Goal: Task Accomplishment & Management: Manage account settings

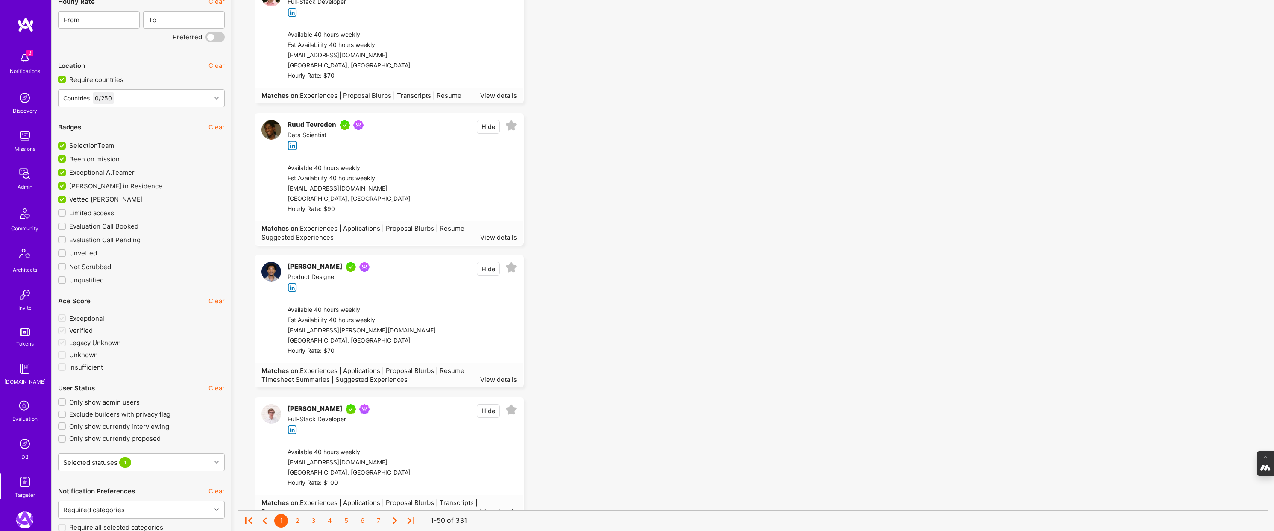
scroll to position [1403, 0]
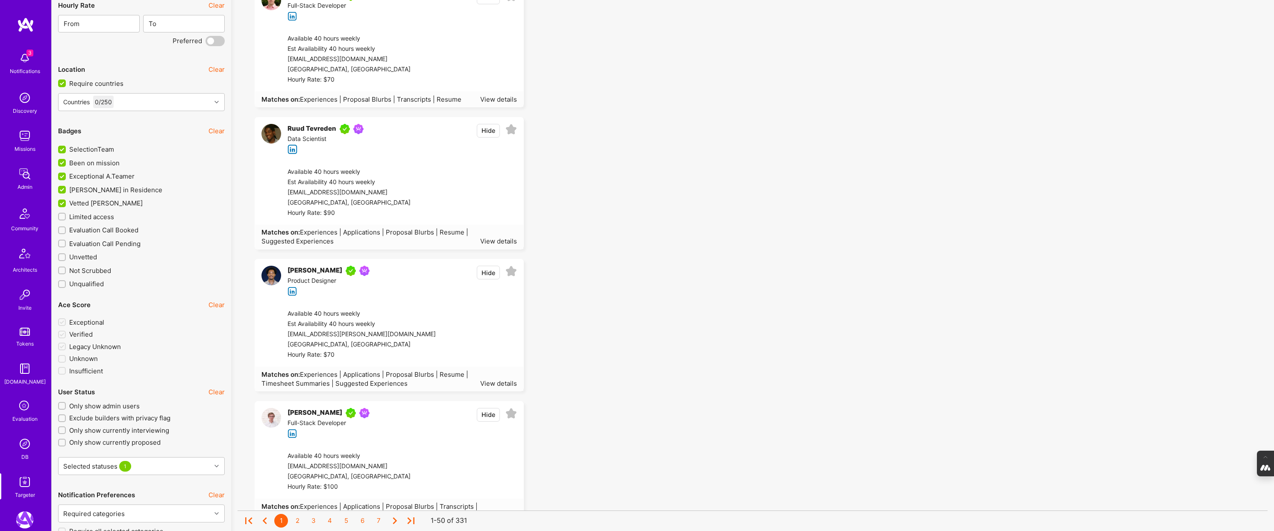
click at [63, 215] on input "Limited access" at bounding box center [63, 217] width 6 height 6
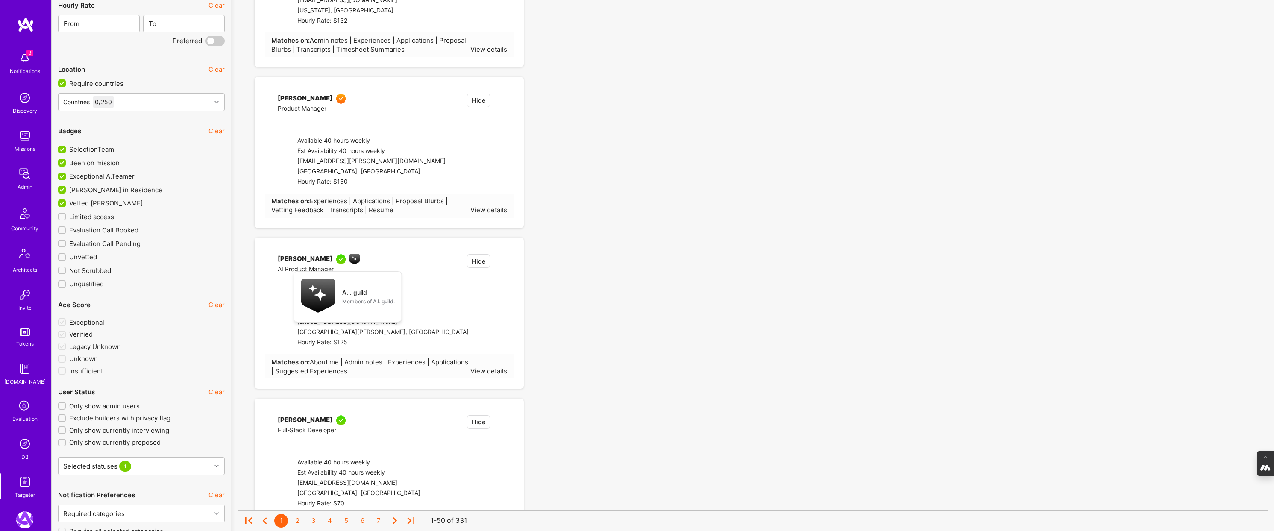
checkbox input "true"
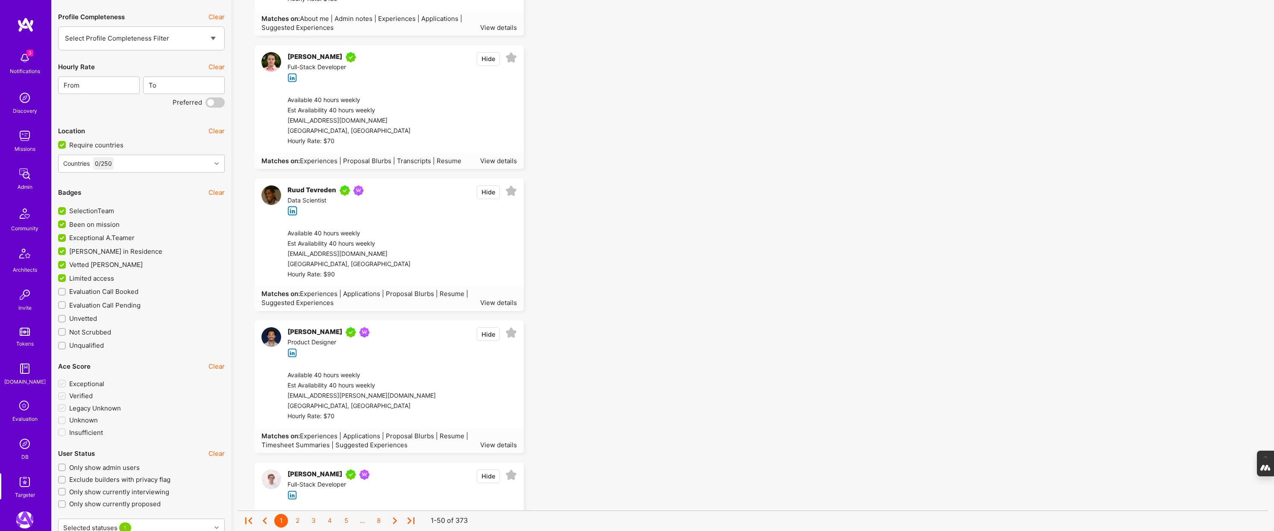
scroll to position [1300, 0]
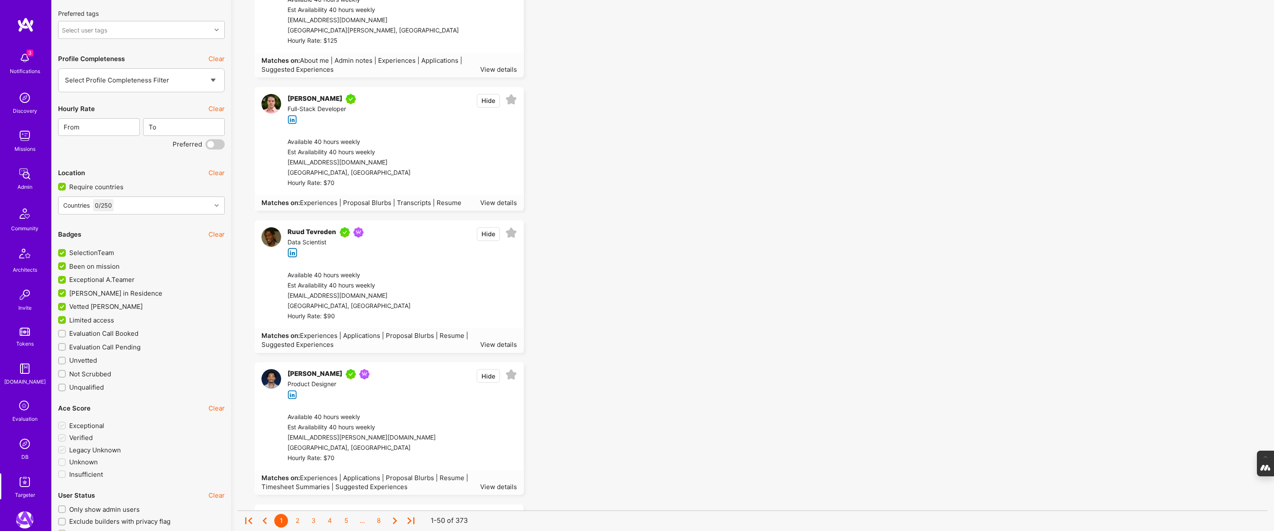
click at [61, 253] on input "SelectionTeam" at bounding box center [63, 254] width 8 height 8
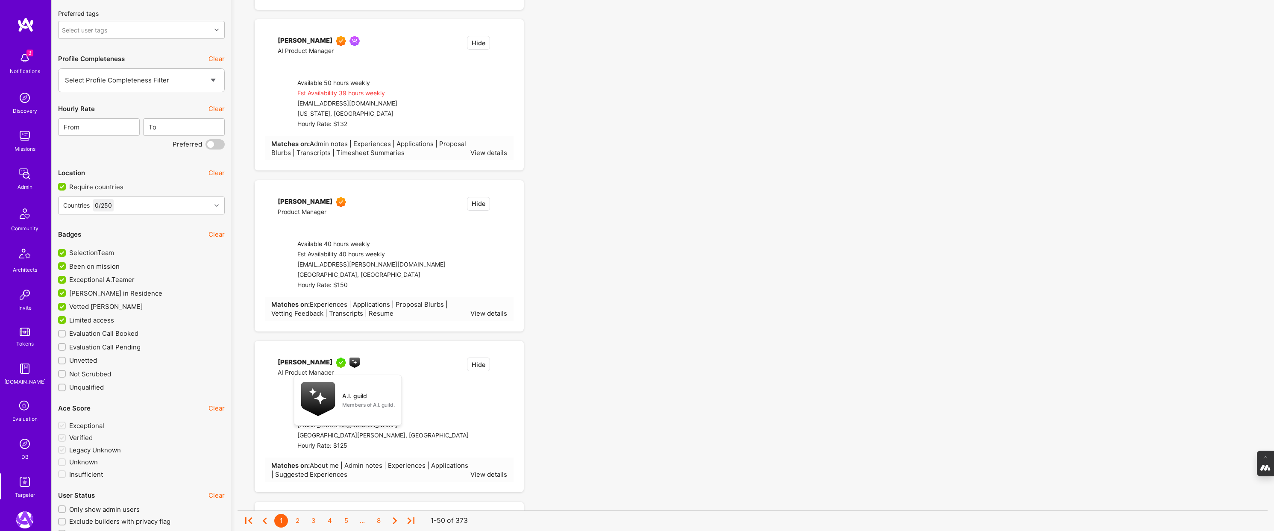
checkbox input "false"
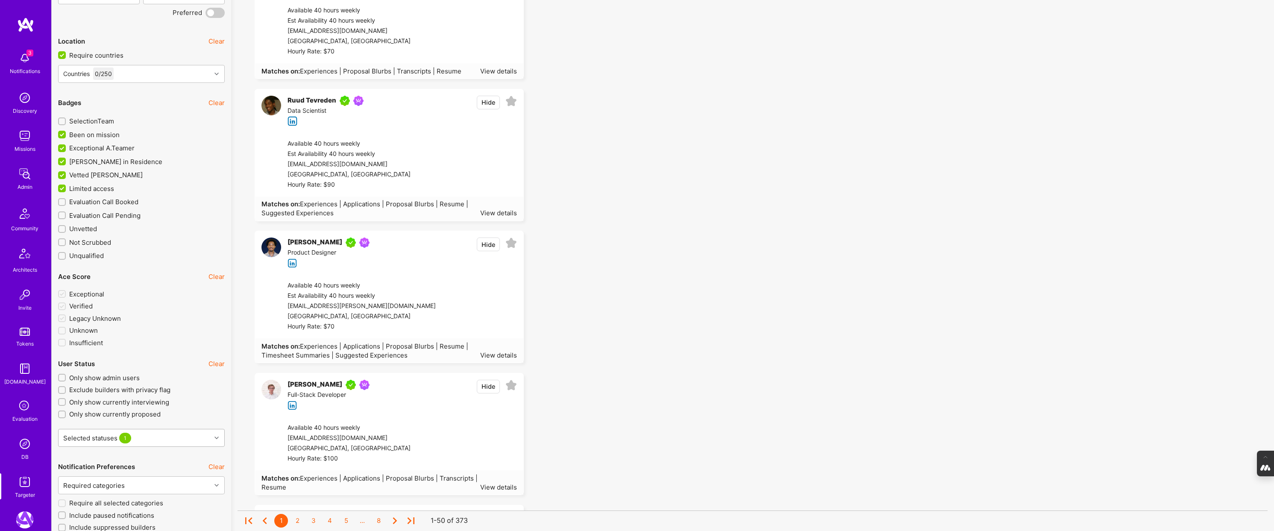
scroll to position [1437, 0]
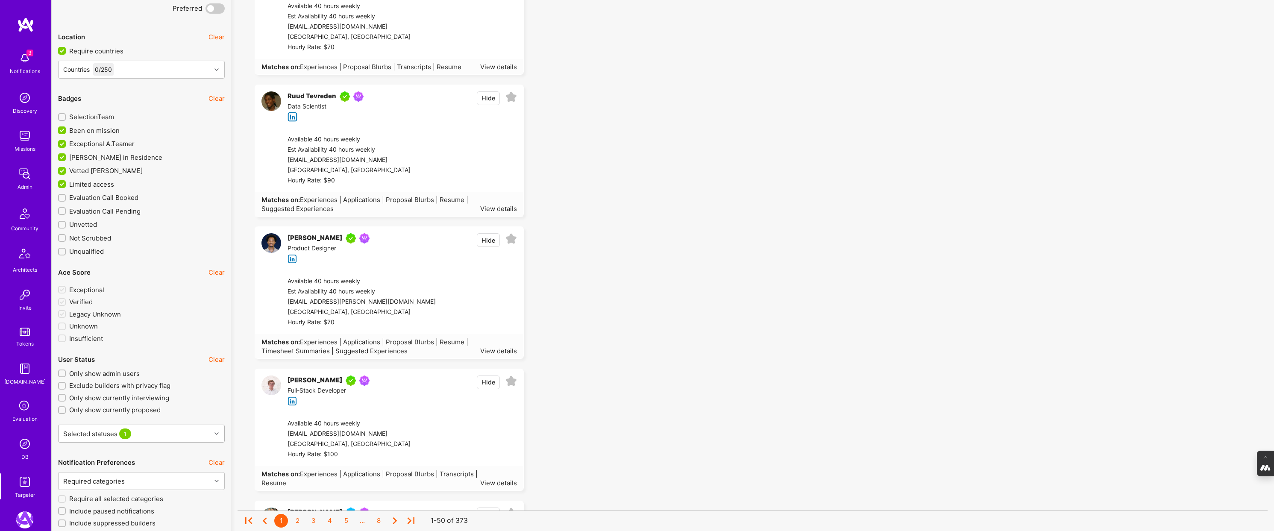
click at [170, 439] on div "Selected statuses 1" at bounding box center [135, 433] width 153 height 17
click at [221, 384] on label "Exclude builders with privacy flag" at bounding box center [141, 384] width 167 height 9
click at [66, 384] on input "Exclude builders with privacy flag" at bounding box center [63, 385] width 6 height 6
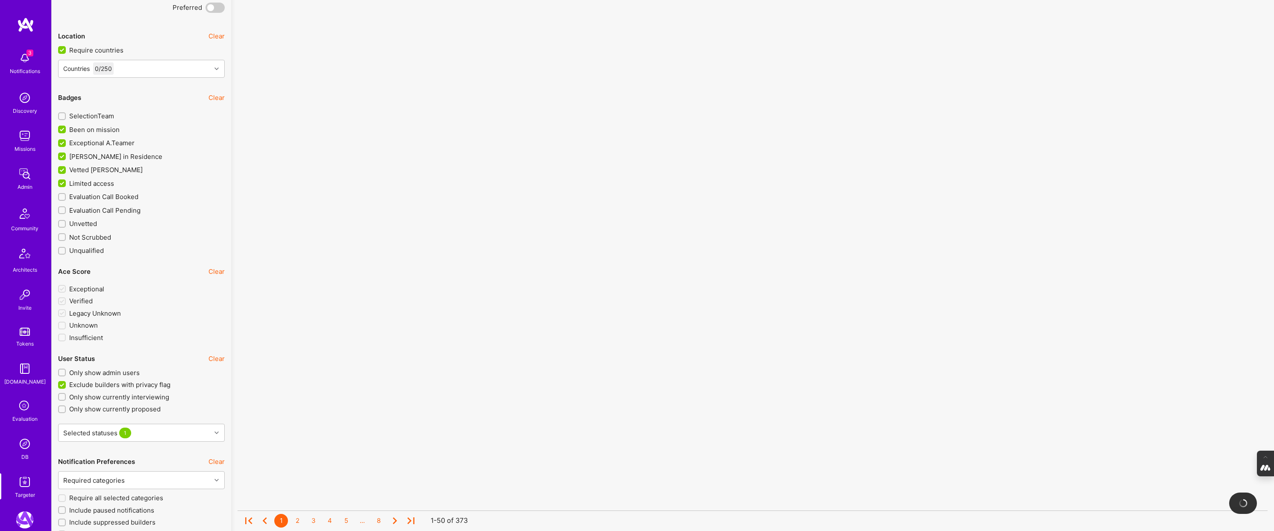
click at [60, 385] on input "Exclude builders with privacy flag" at bounding box center [63, 386] width 8 height 8
checkbox input "false"
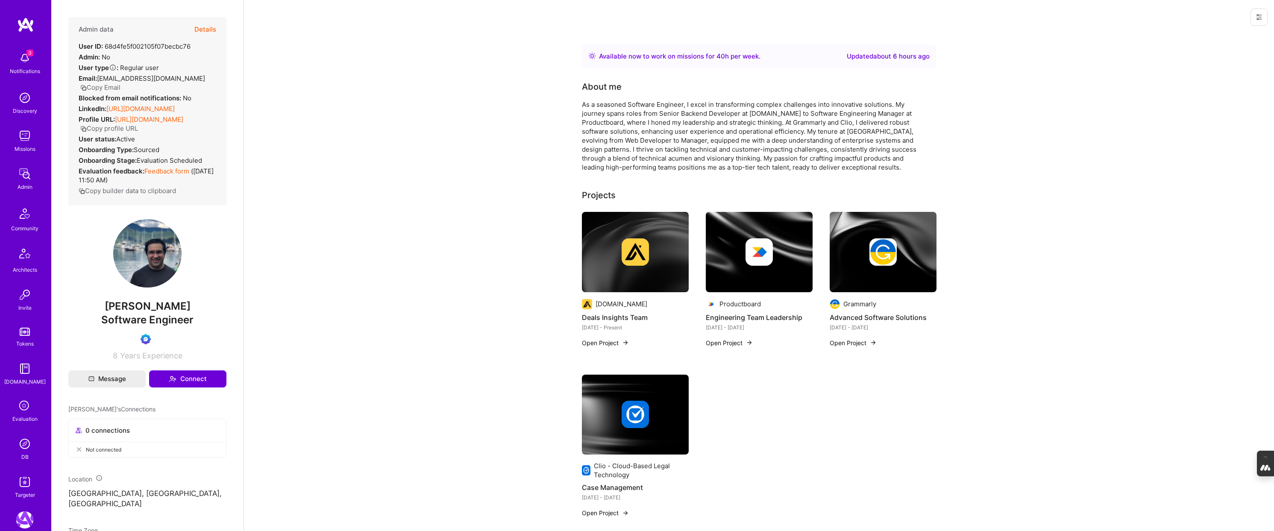
click at [203, 29] on button "Details" at bounding box center [205, 29] width 22 height 25
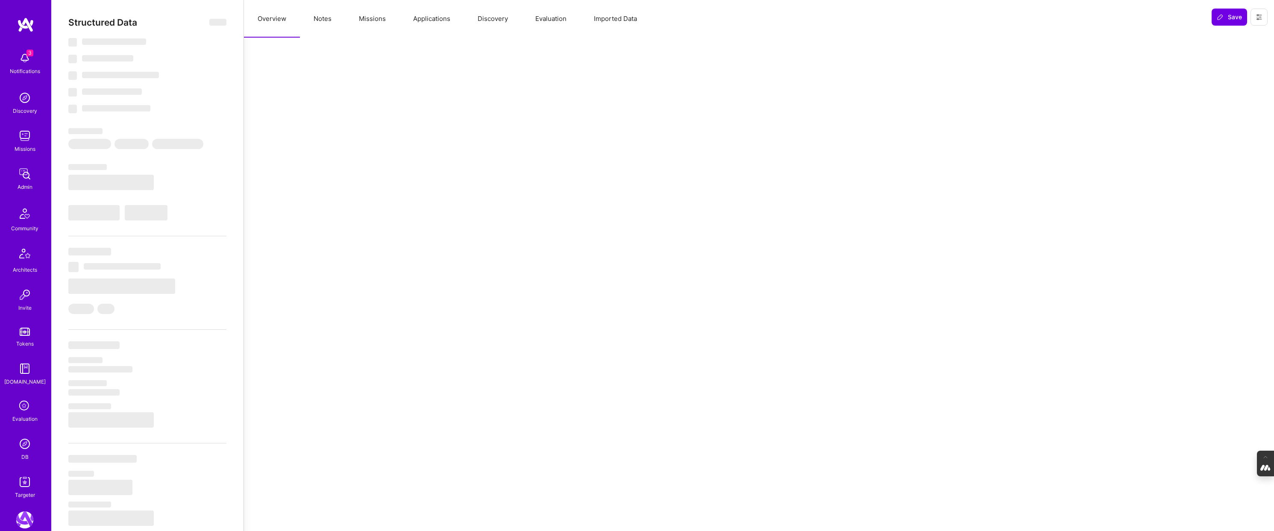
click at [552, 17] on button "Evaluation" at bounding box center [551, 19] width 59 height 38
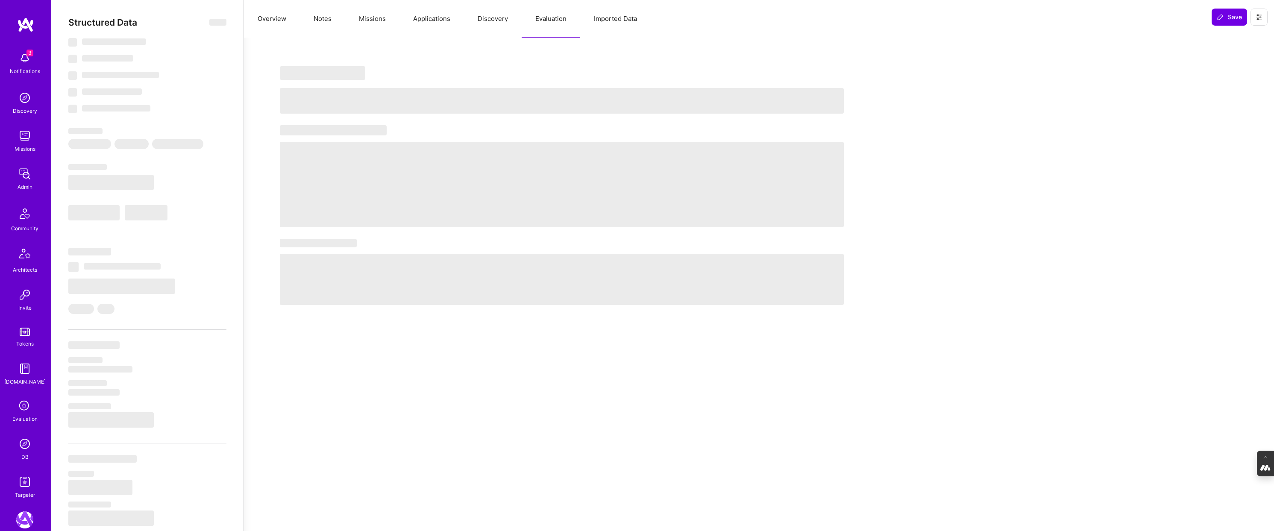
select select "Right Now"
select select "Verified"
select select "CA"
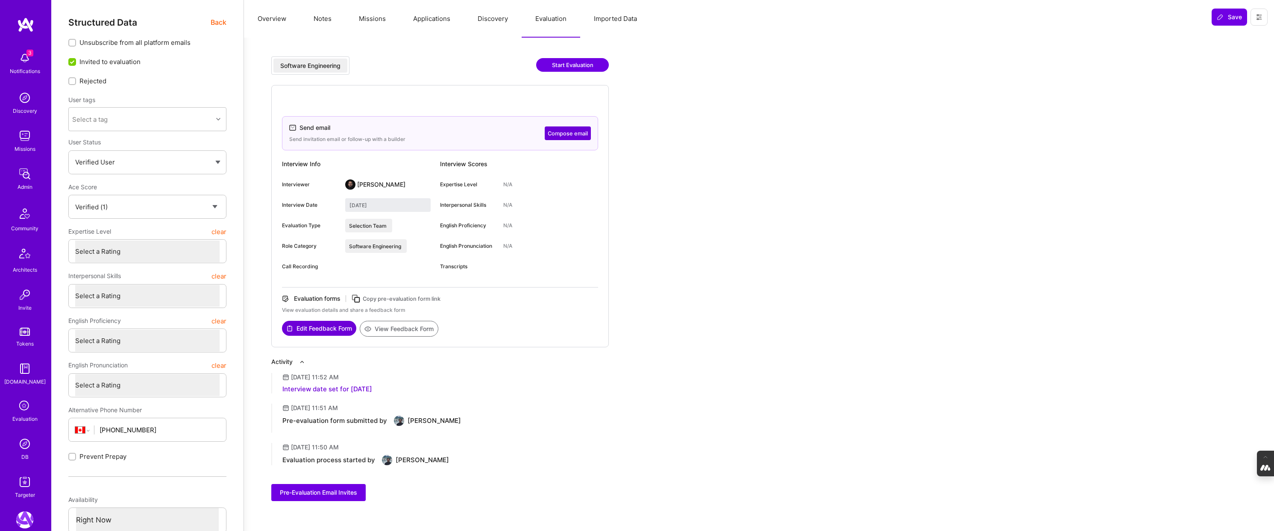
click at [266, 21] on button "Overview" at bounding box center [272, 19] width 56 height 38
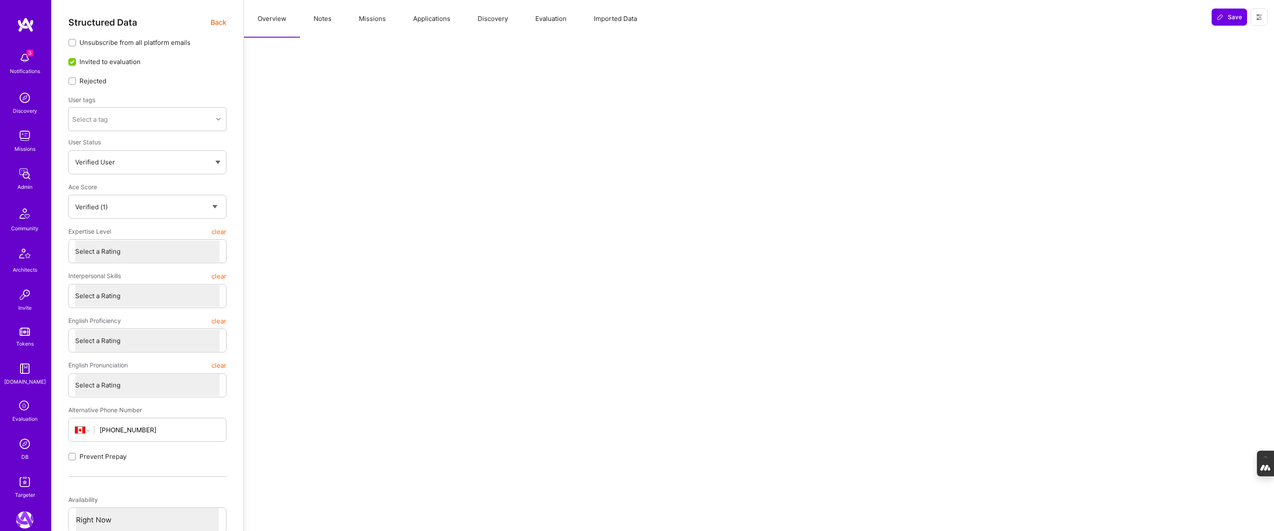
click at [216, 25] on span "Back" at bounding box center [219, 22] width 16 height 11
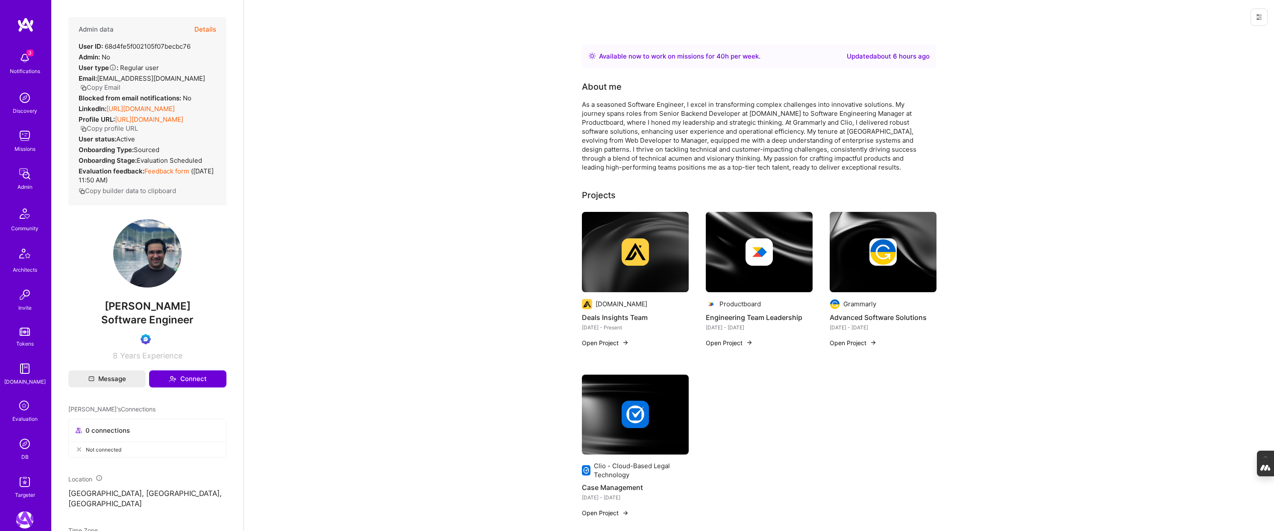
click at [203, 28] on button "Details" at bounding box center [205, 29] width 22 height 25
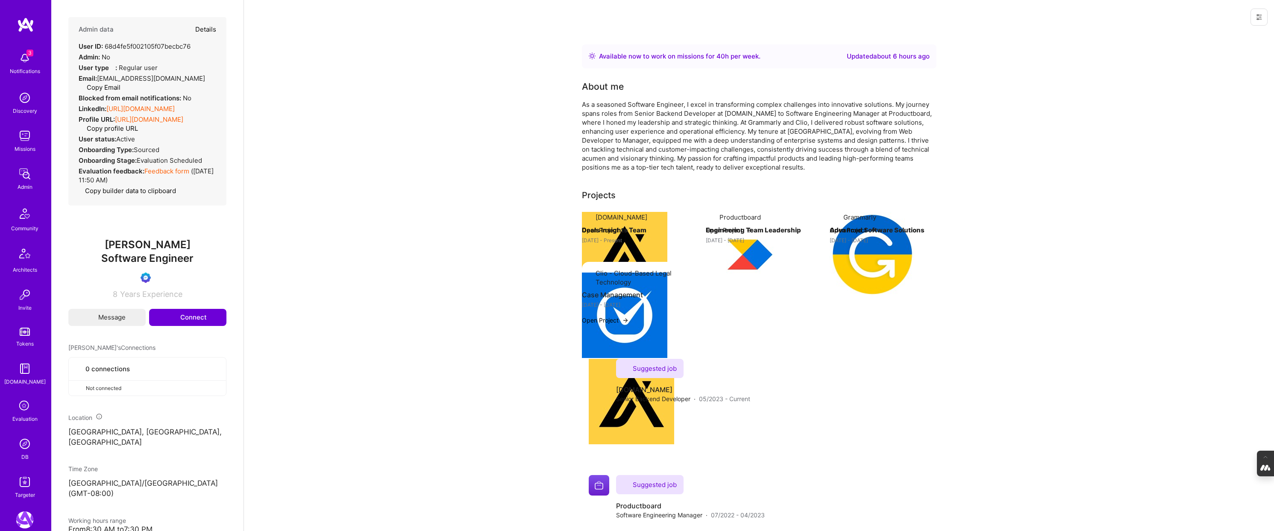
type textarea "x"
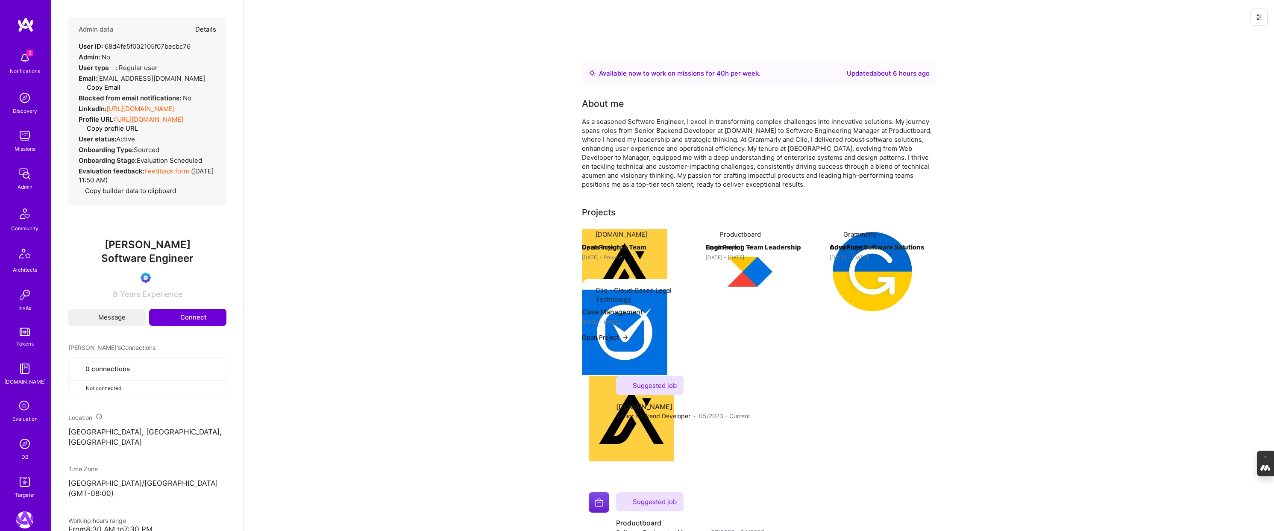
select select "Verified"
select select "CA"
select select "Right Now"
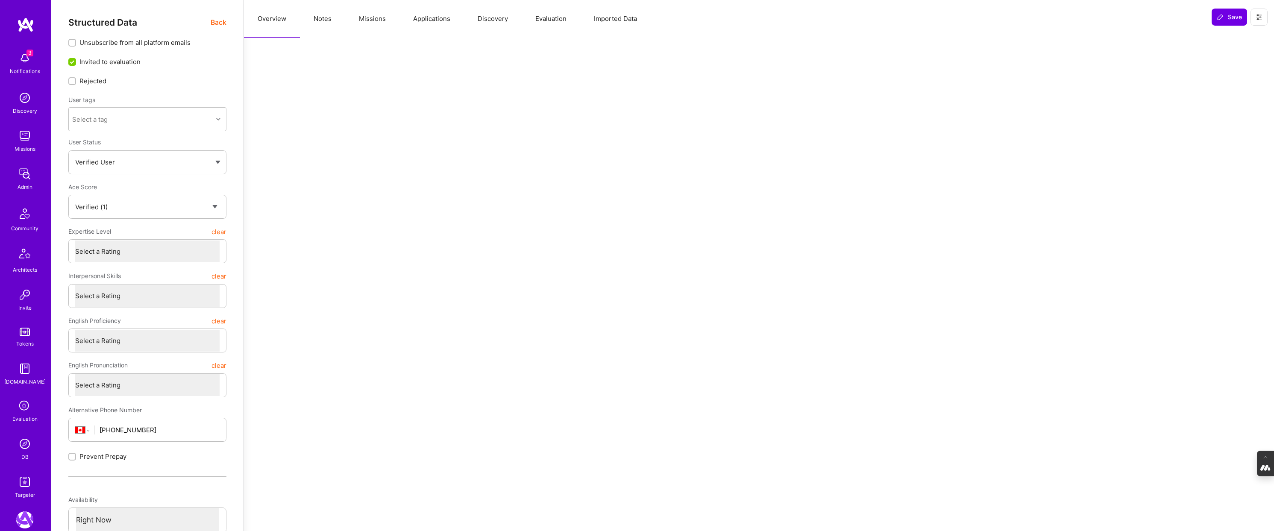
click at [553, 15] on button "Evaluation" at bounding box center [551, 19] width 59 height 38
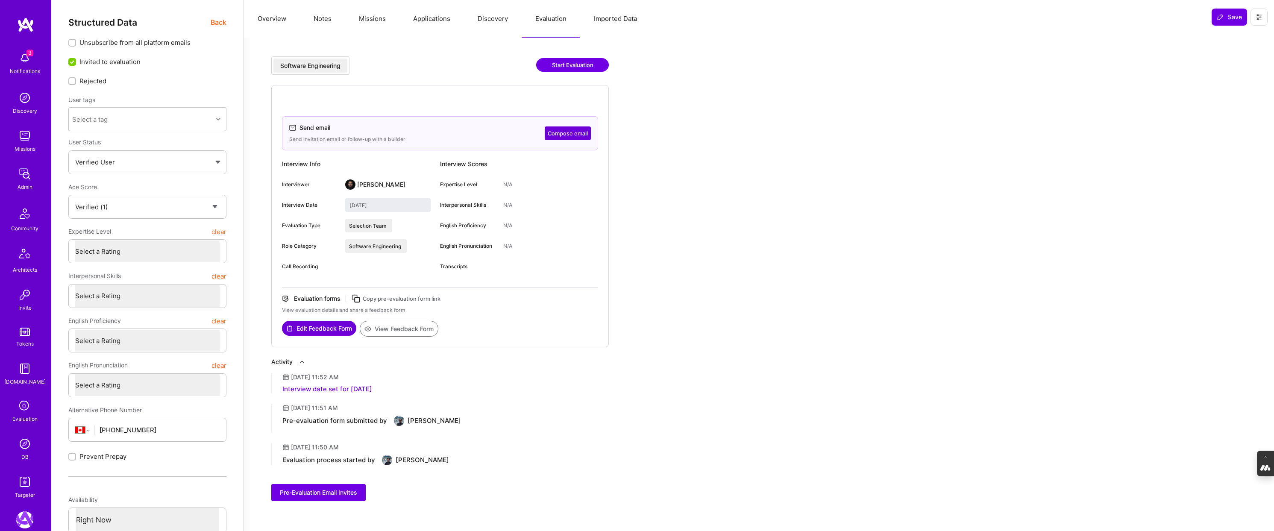
click at [565, 132] on button "Compose email" at bounding box center [568, 133] width 46 height 14
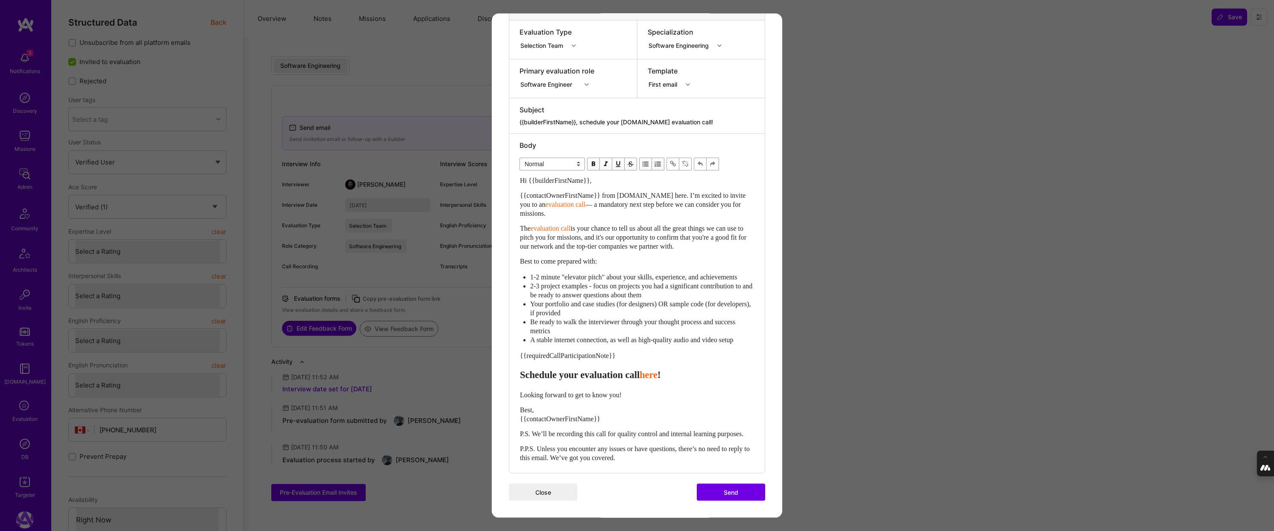
scroll to position [138, 0]
drag, startPoint x: 667, startPoint y: 276, endPoint x: 679, endPoint y: 300, distance: 27.5
click at [679, 300] on div "Hi {{builderFirstName}}, {{contactOwnerFirstName}} from A.Team here. I’m excite…" at bounding box center [637, 319] width 234 height 287
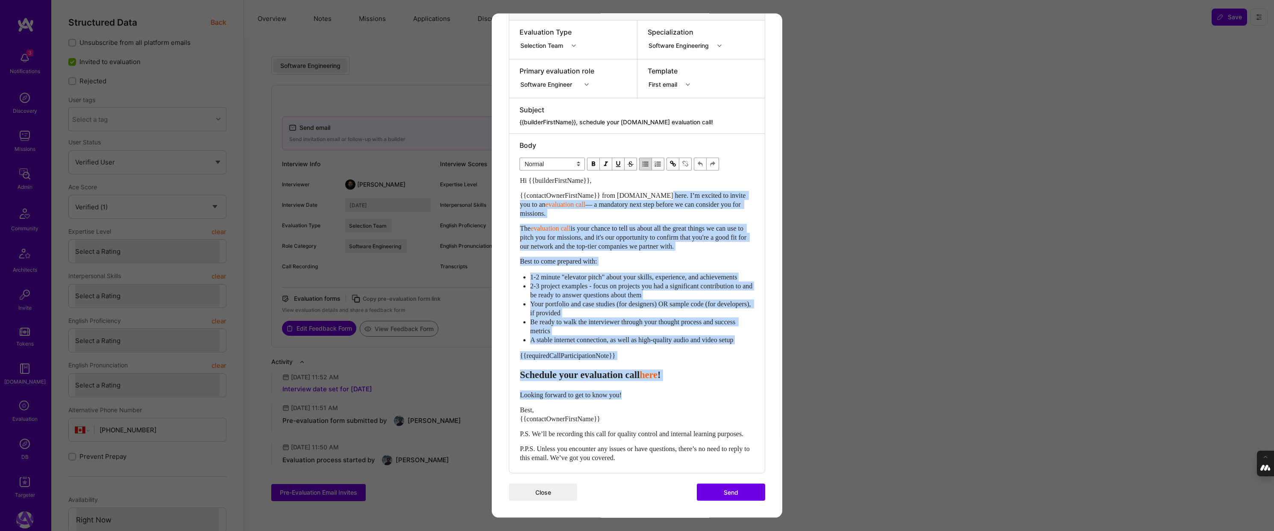
drag, startPoint x: 667, startPoint y: 176, endPoint x: 672, endPoint y: 395, distance: 219.3
click at [672, 395] on div "Hi {{builderFirstName}}, {{contactOwnerFirstName}} from A.Team here. I’m excite…" at bounding box center [637, 319] width 234 height 287
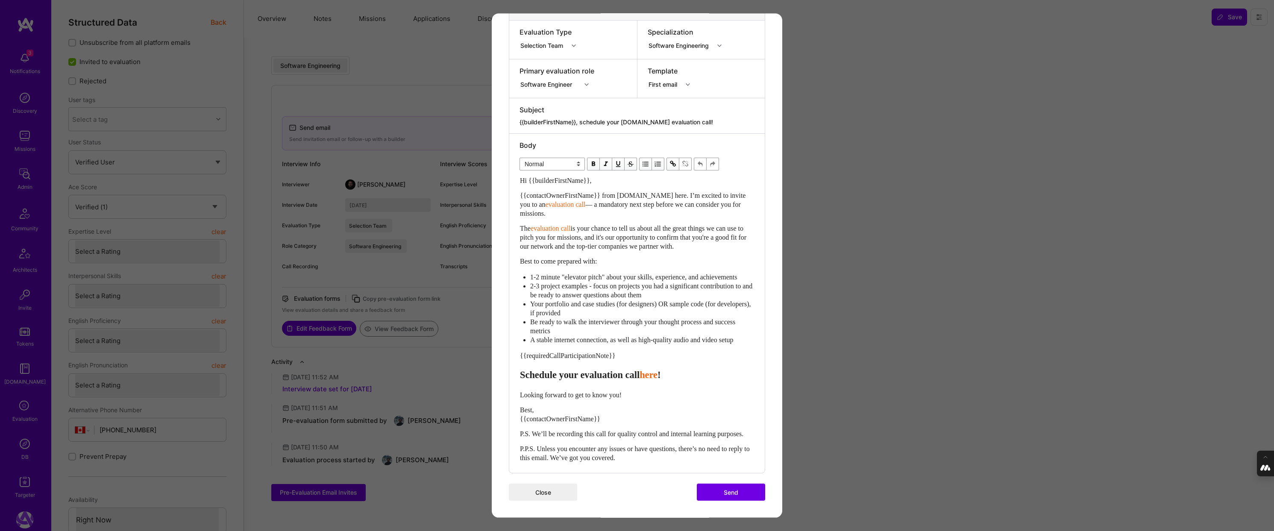
scroll to position [28, 0]
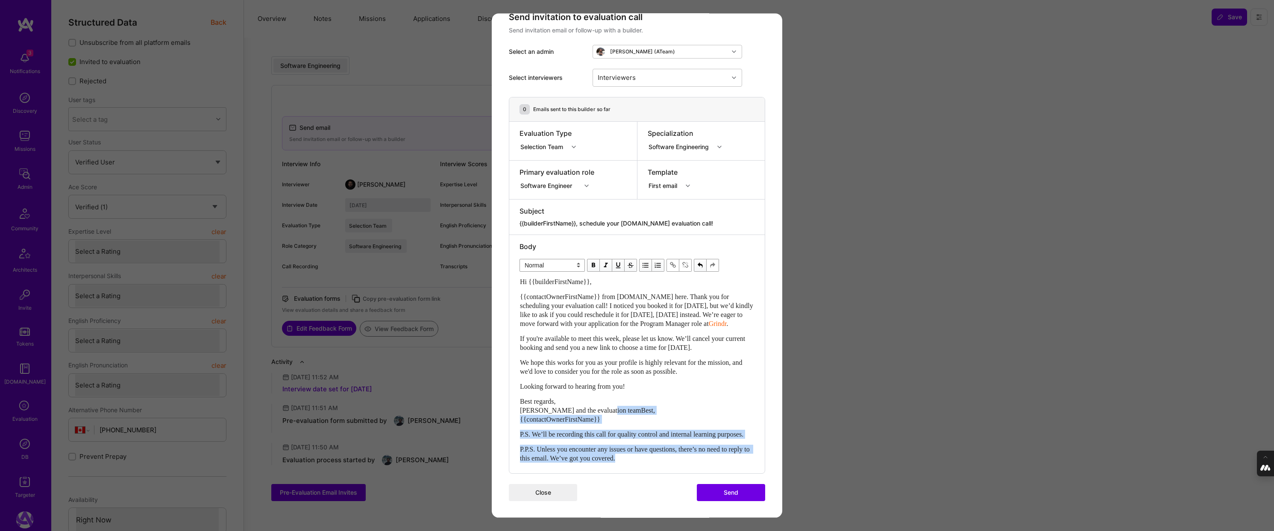
drag, startPoint x: 652, startPoint y: 458, endPoint x: 615, endPoint y: 401, distance: 68.1
click at [615, 401] on div "Hi {{builderFirstName}}, {{contactOwnerFirstName}} from A.Team here. Thank you …" at bounding box center [637, 369] width 234 height 185
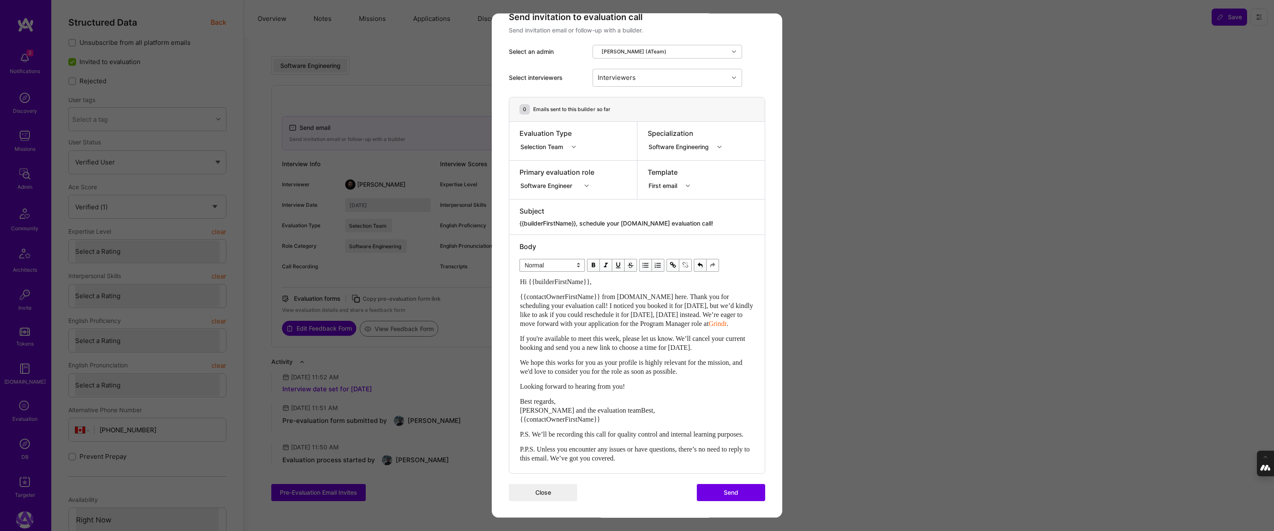
scroll to position [0, 0]
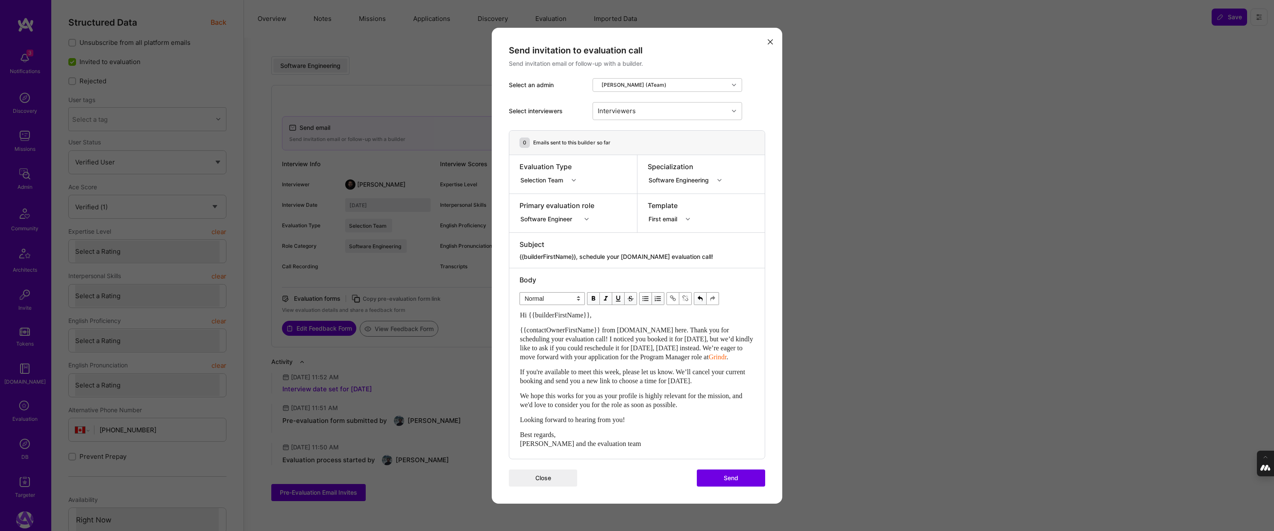
click at [682, 334] on span "{{contactOwnerFirstName}} from A.Team here. Thank you for scheduling your evalu…" at bounding box center [637, 343] width 235 height 34
drag, startPoint x: 703, startPoint y: 348, endPoint x: 657, endPoint y: 348, distance: 46.1
click at [657, 348] on span "{{contactOwnerFirstName}} from A.Team here. Thank you for scheduling your evalu…" at bounding box center [637, 343] width 235 height 34
click at [565, 361] on div "{{contactOwnerFirstName}} from A.Team here. Thank you for scheduling your evalu…" at bounding box center [637, 344] width 234 height 36
drag, startPoint x: 751, startPoint y: 354, endPoint x: 697, endPoint y: 353, distance: 53.4
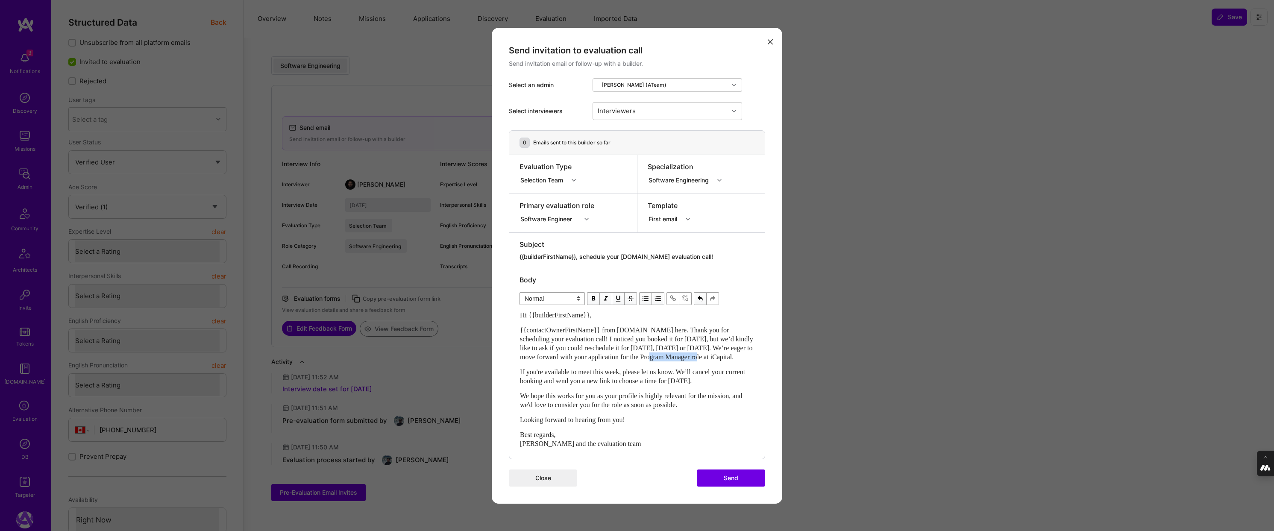
click at [697, 353] on span "{{contactOwnerFirstName}} from A.Team here. Thank you for scheduling your evalu…" at bounding box center [637, 343] width 235 height 34
drag, startPoint x: 597, startPoint y: 361, endPoint x: 574, endPoint y: 361, distance: 23.5
click at [574, 361] on span "{{contactOwnerFirstName}} from A.Team here. Thank you for scheduling your evalu…" at bounding box center [637, 343] width 235 height 34
click at [671, 296] on span "modal" at bounding box center [672, 298] width 9 height 9
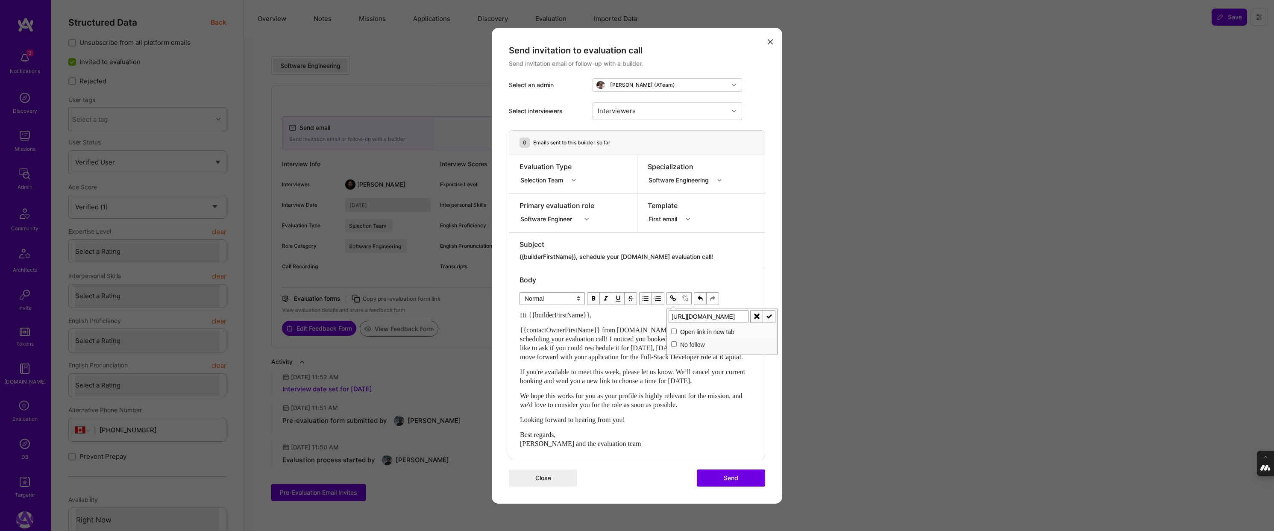
type input "https://platform.a.team/mission/66b39f4a2e6b4400126191b7"
click at [770, 312] on span "modal" at bounding box center [768, 316] width 9 height 9
click at [619, 374] on span "If you're available to meet this week, please let us know. We’ll cancel your cu…" at bounding box center [633, 376] width 227 height 16
drag, startPoint x: 627, startPoint y: 376, endPoint x: 598, endPoint y: 377, distance: 29.1
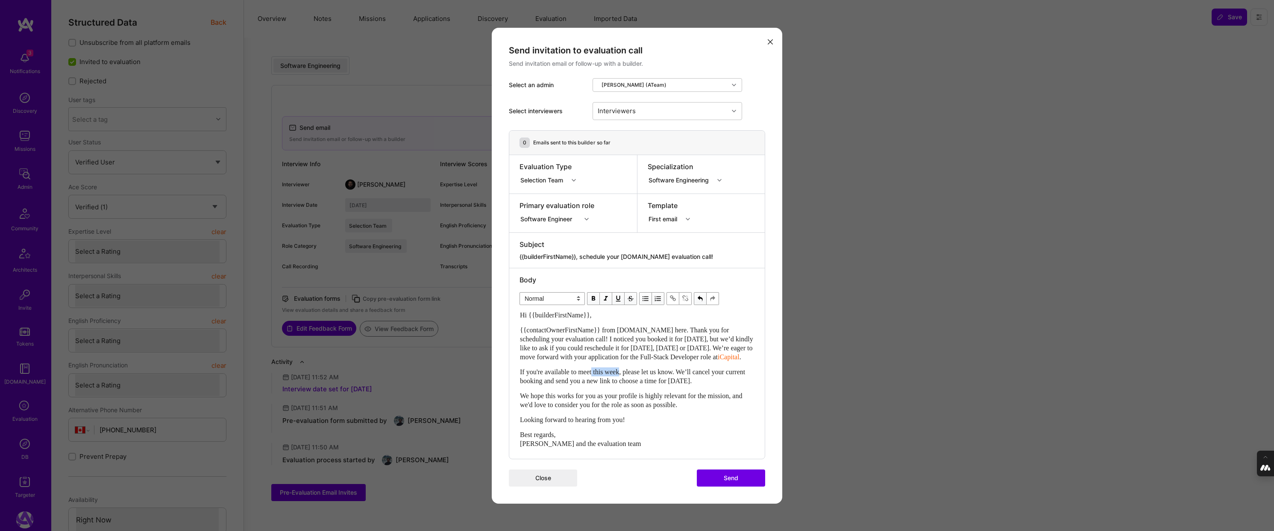
click at [598, 377] on span "If you're available to meet this week, please let us know. We’ll cancel your cu…" at bounding box center [633, 376] width 227 height 16
drag, startPoint x: 749, startPoint y: 385, endPoint x: 708, endPoint y: 385, distance: 40.6
click at [708, 385] on span "If you're available to meet at an earlier date, please let us know. We’ll cance…" at bounding box center [632, 376] width 225 height 16
click at [737, 484] on button "Send" at bounding box center [731, 478] width 68 height 17
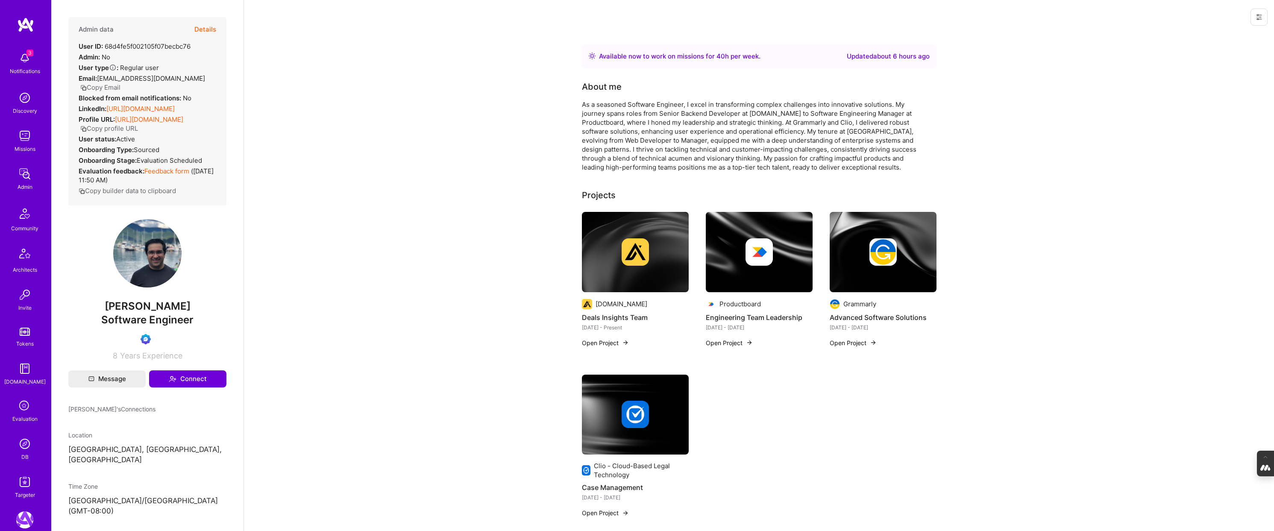
click at [206, 28] on button "Details" at bounding box center [205, 29] width 22 height 25
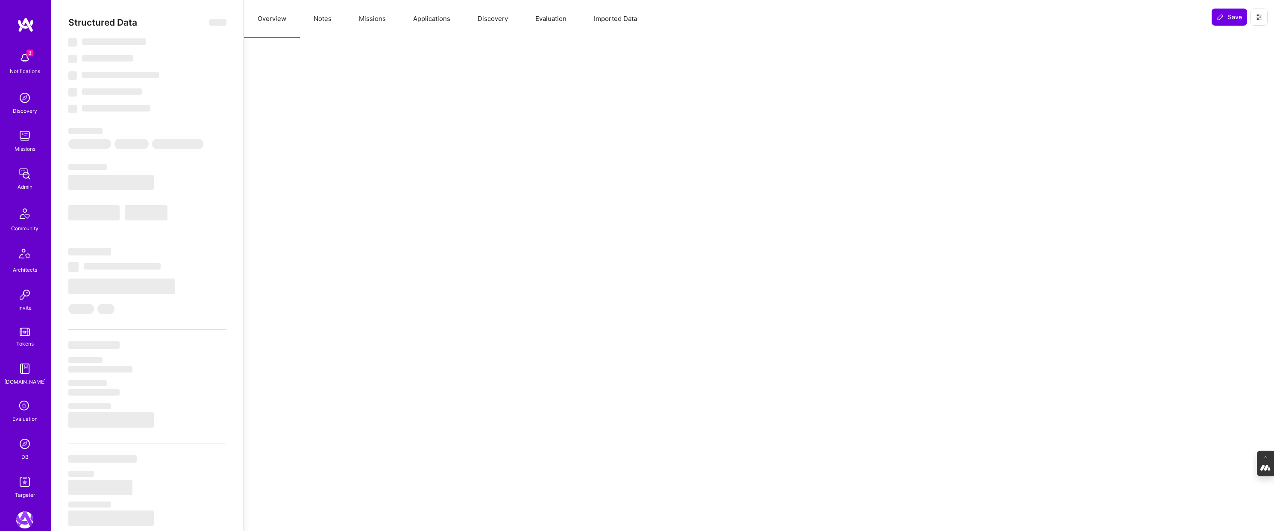
select select "Right Now"
select select "Verified"
select select "CA"
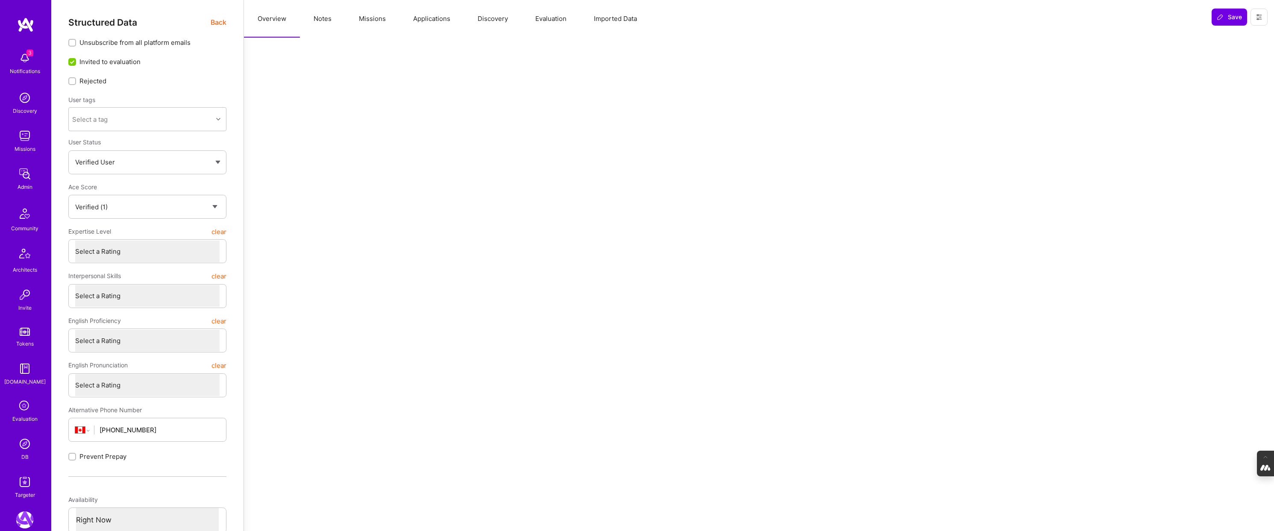
click at [557, 17] on button "Evaluation" at bounding box center [551, 19] width 59 height 38
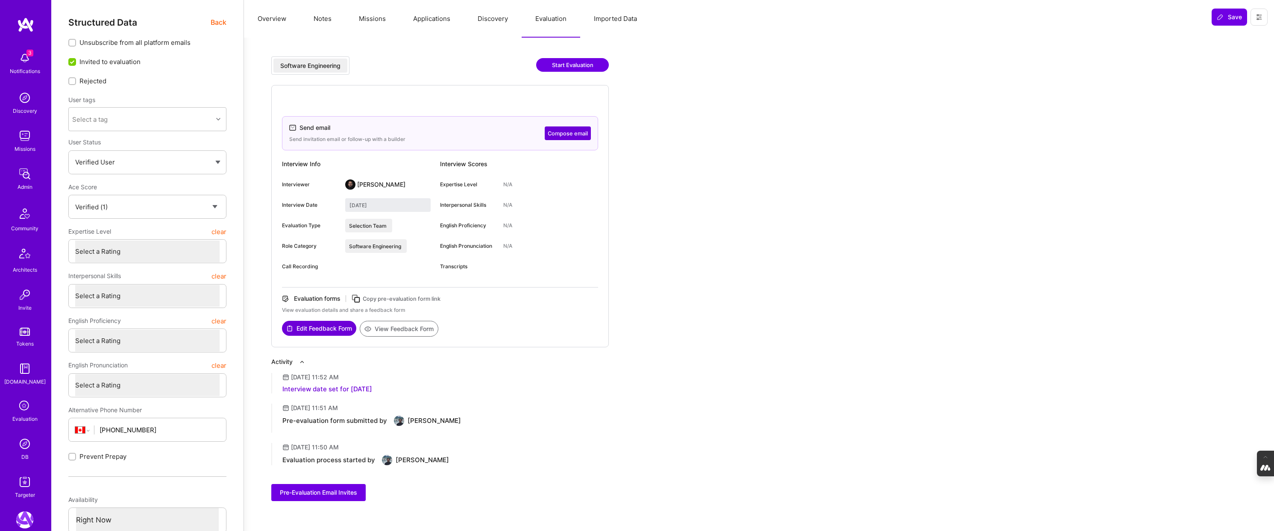
click at [427, 17] on button "Applications" at bounding box center [432, 19] width 65 height 38
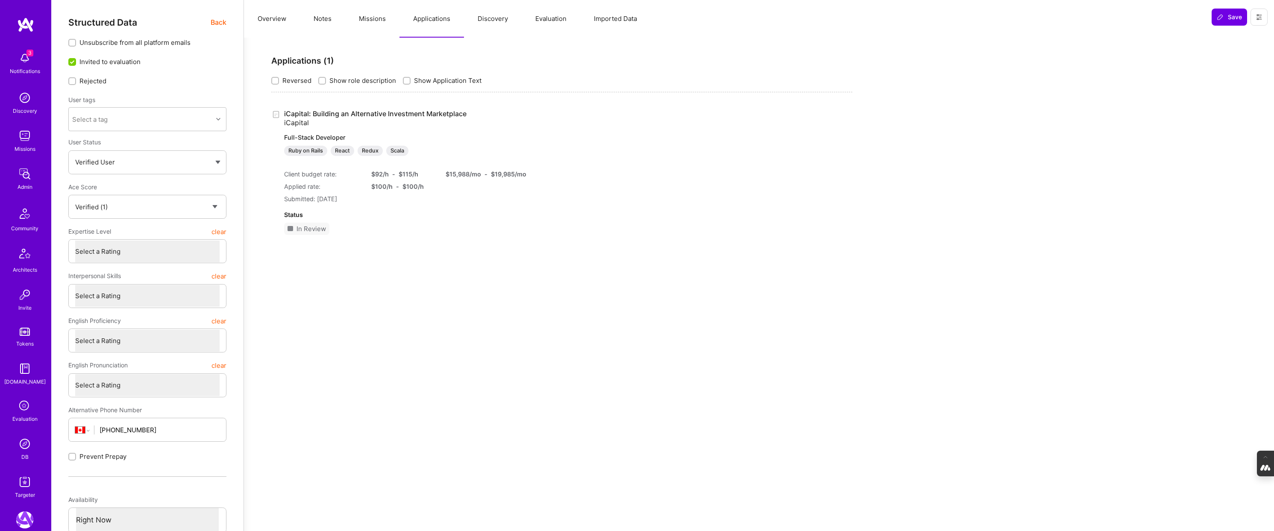
click at [337, 112] on link "iCapital: Building an Alternative Investment Marketplace iCapital Full-Stack De…" at bounding box center [397, 132] width 226 height 47
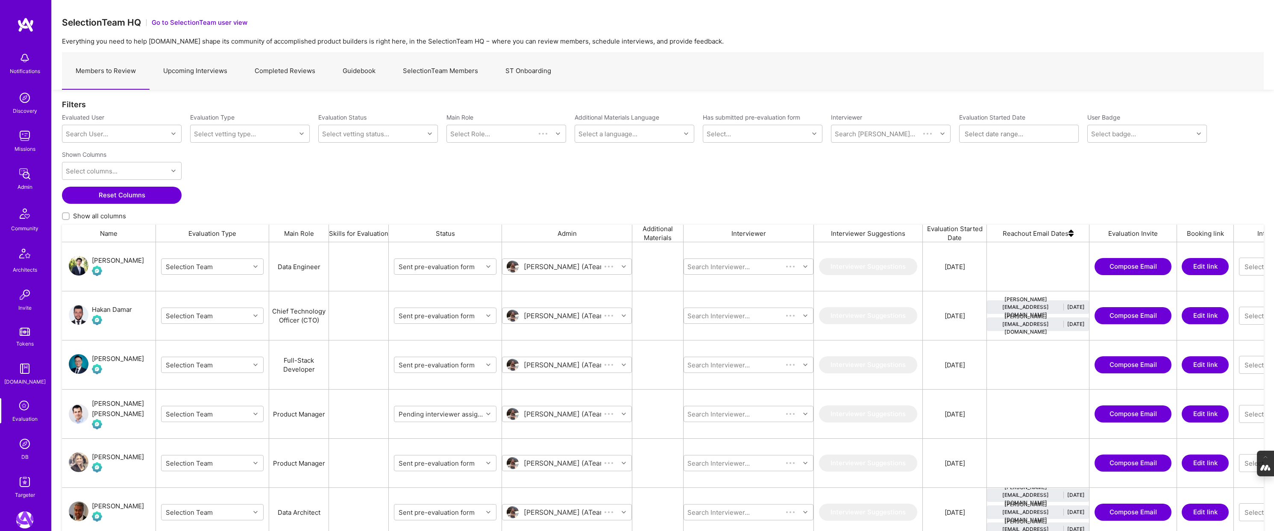
scroll to position [441, 1202]
click at [24, 437] on img at bounding box center [24, 443] width 17 height 17
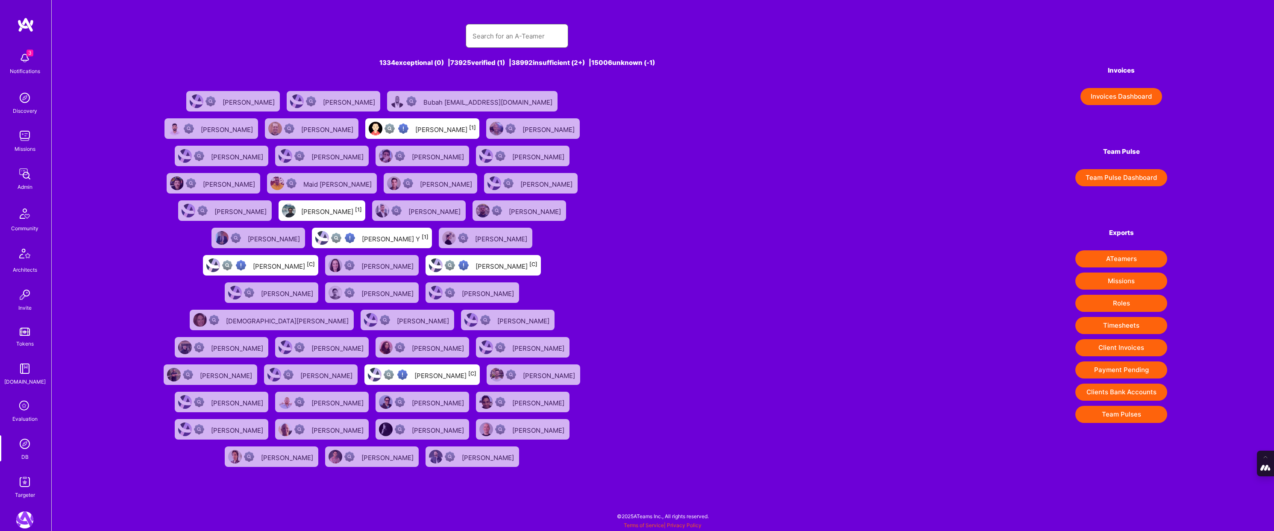
click at [476, 35] on input "text" at bounding box center [517, 36] width 89 height 22
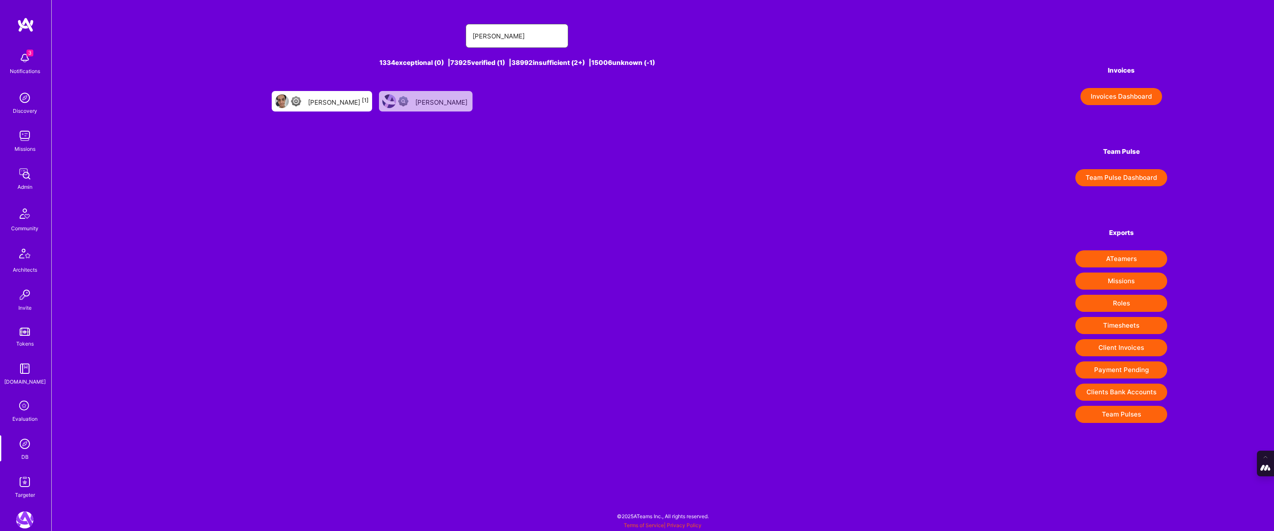
type input "bruno oliv"
click at [345, 104] on div "Bruno Oliveira [1]" at bounding box center [338, 101] width 61 height 11
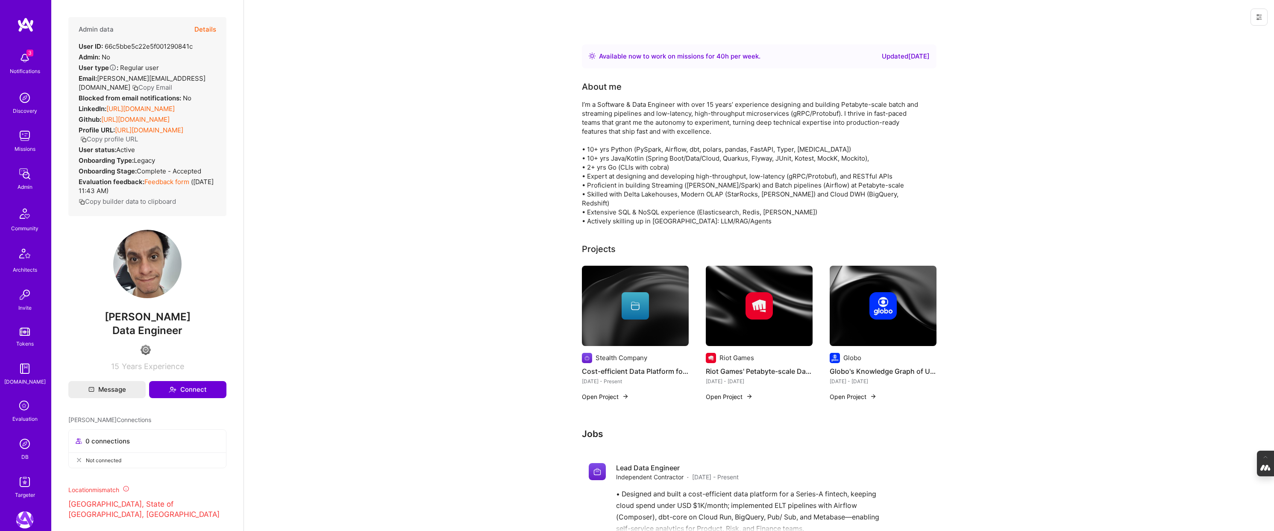
click at [200, 27] on button "Details" at bounding box center [205, 29] width 22 height 25
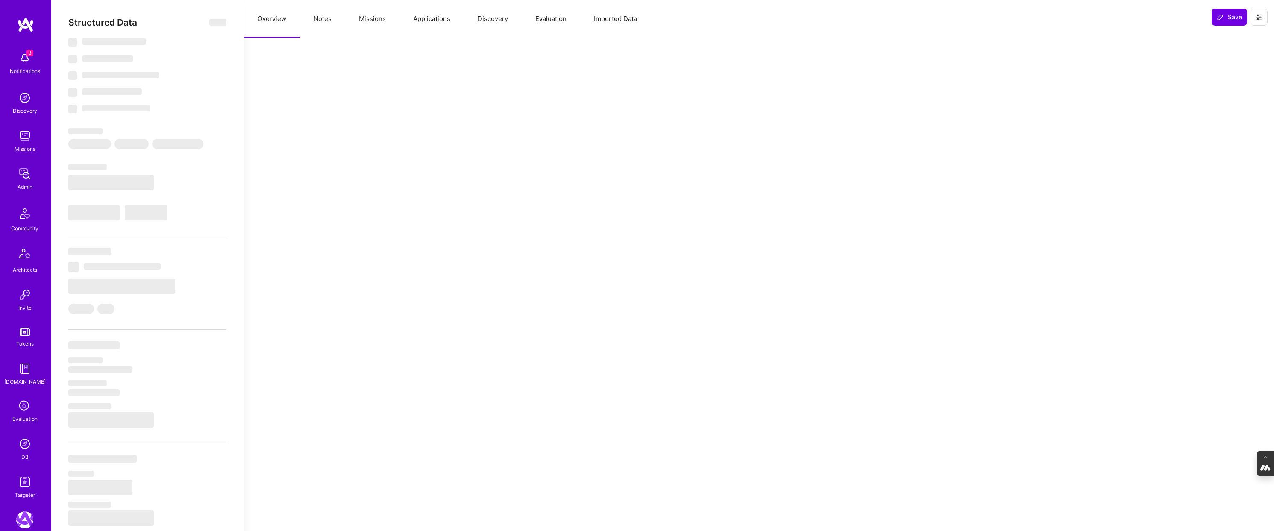
click at [549, 18] on button "Evaluation" at bounding box center [551, 19] width 59 height 38
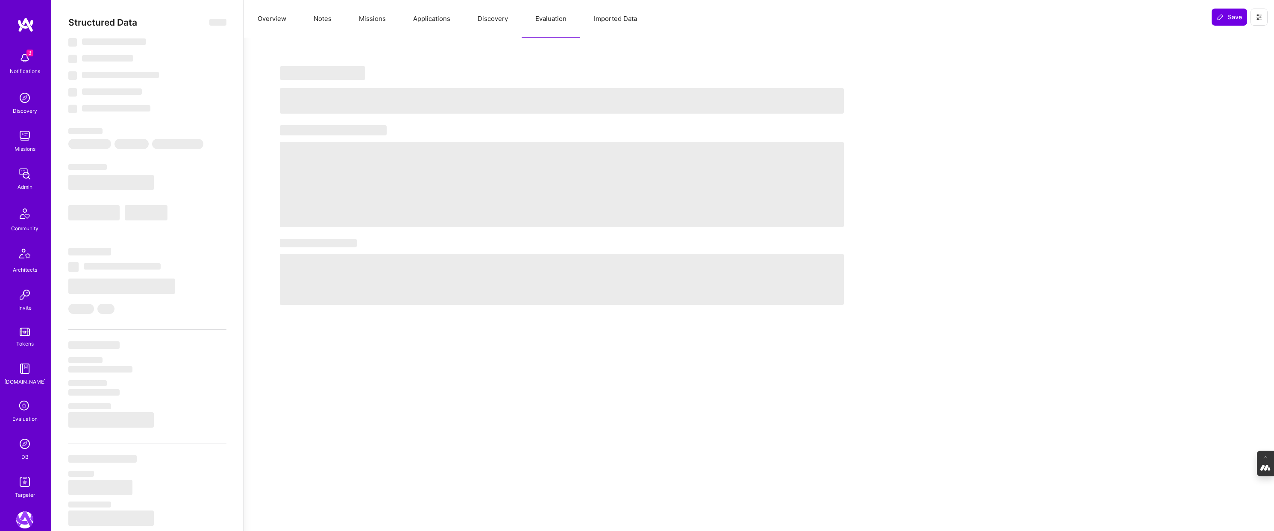
select select "Right Now"
select select "4"
select select "6"
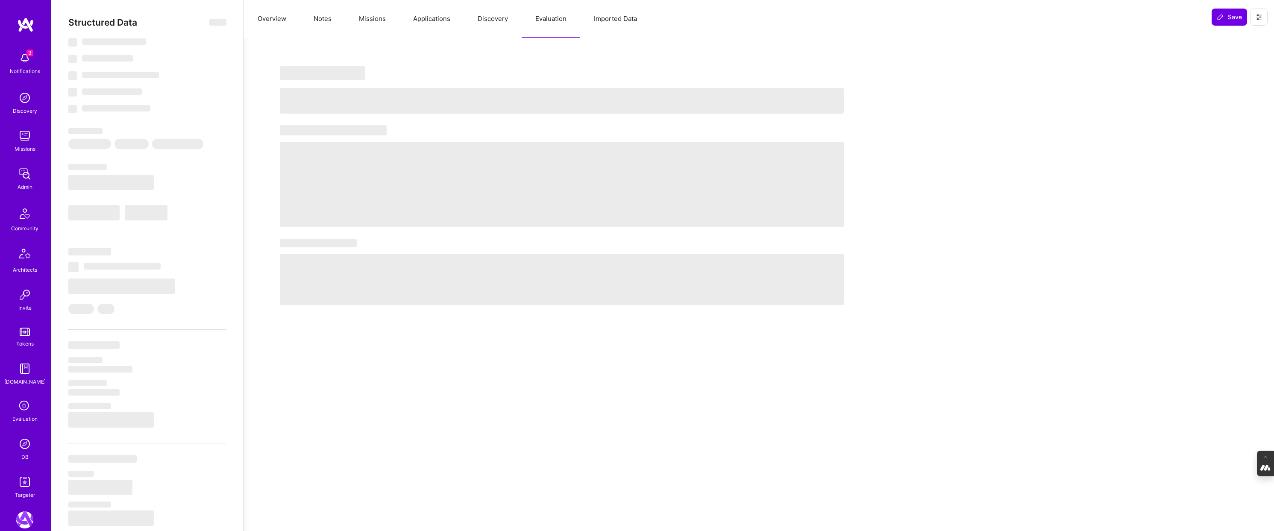
select select "BR"
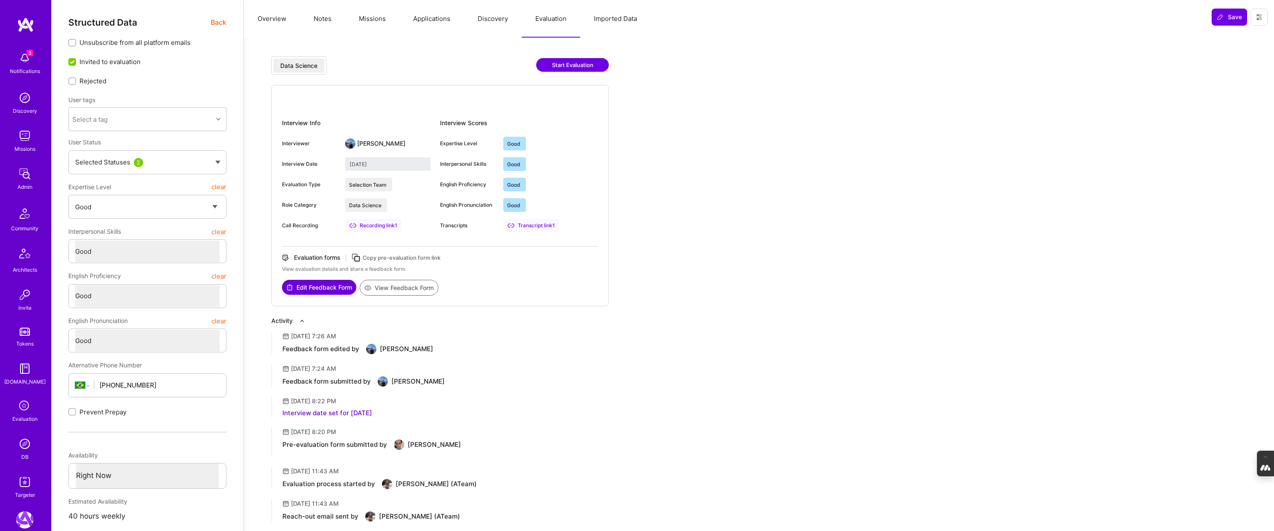
click at [322, 21] on button "Notes" at bounding box center [322, 19] width 45 height 38
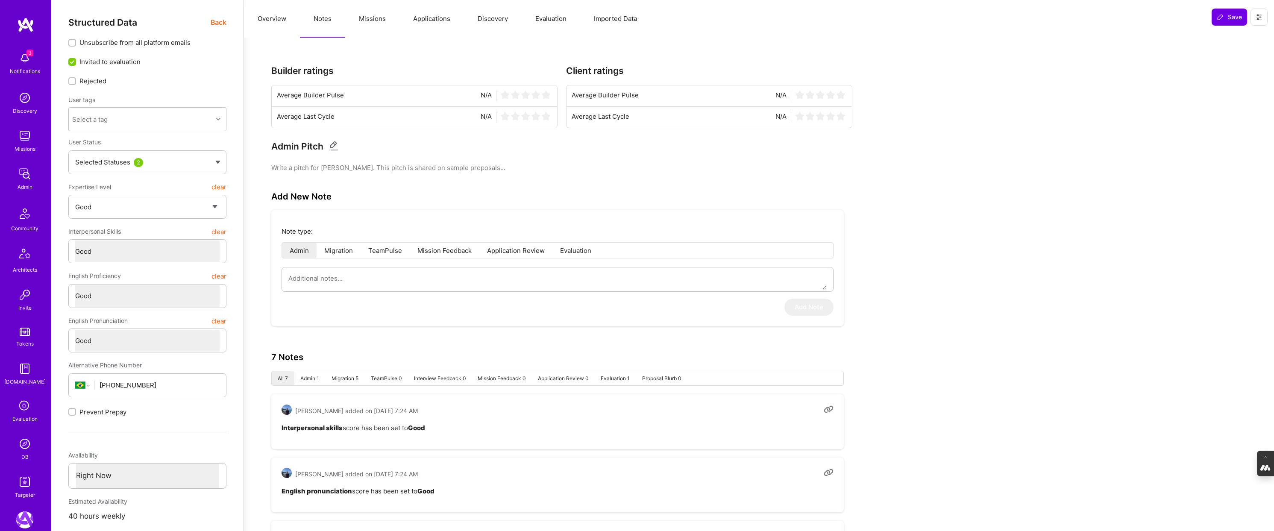
click at [382, 20] on button "Missions" at bounding box center [372, 19] width 54 height 38
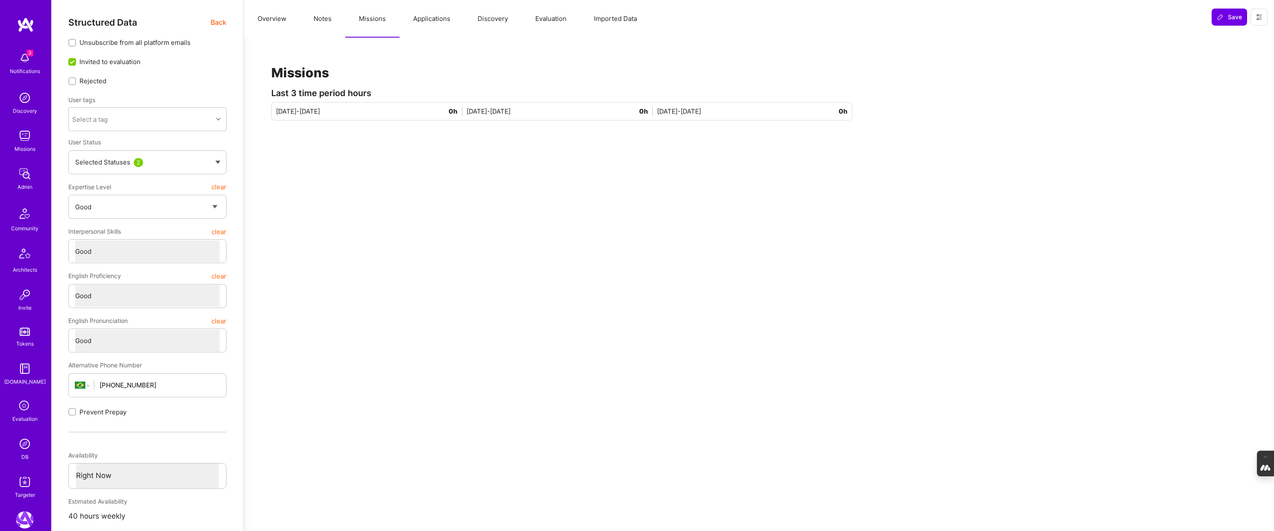
click at [429, 19] on button "Applications" at bounding box center [432, 19] width 65 height 38
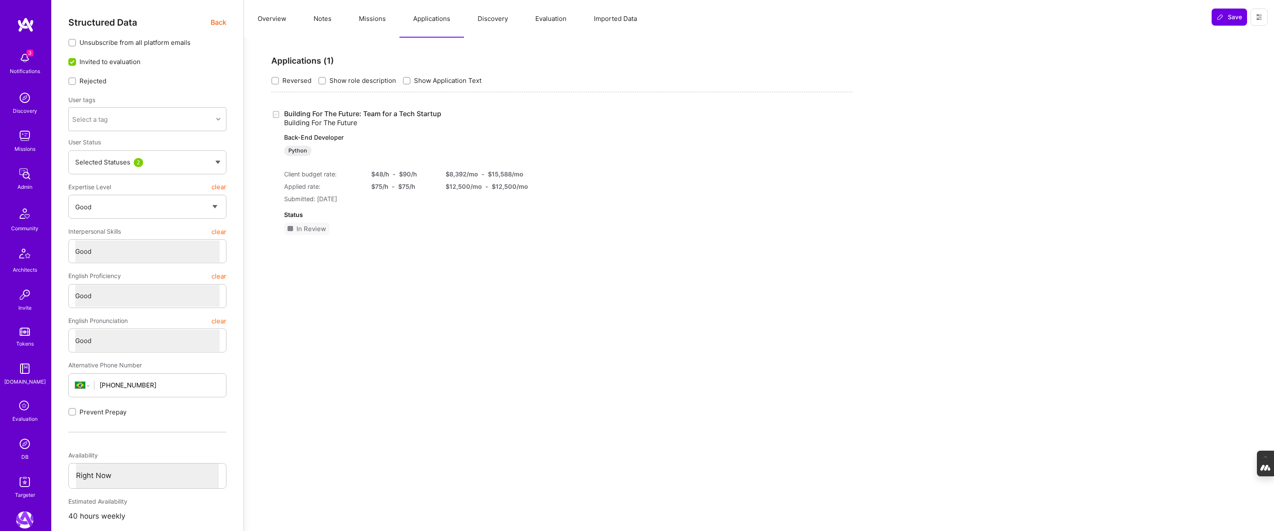
click at [311, 20] on button "Notes" at bounding box center [322, 19] width 45 height 38
type textarea "x"
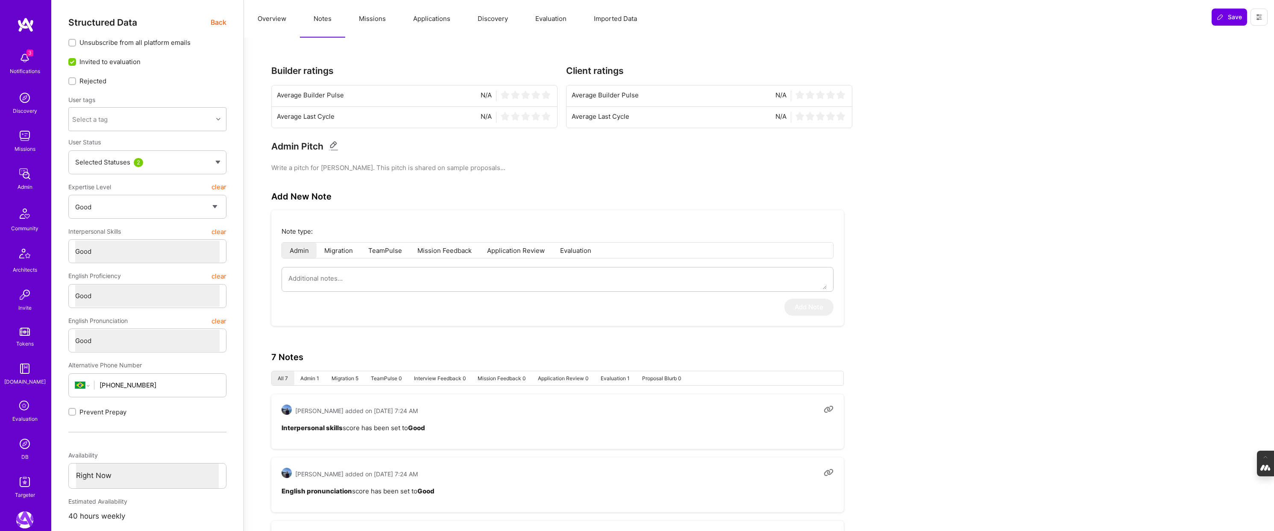
click at [271, 18] on button "Overview" at bounding box center [272, 19] width 56 height 38
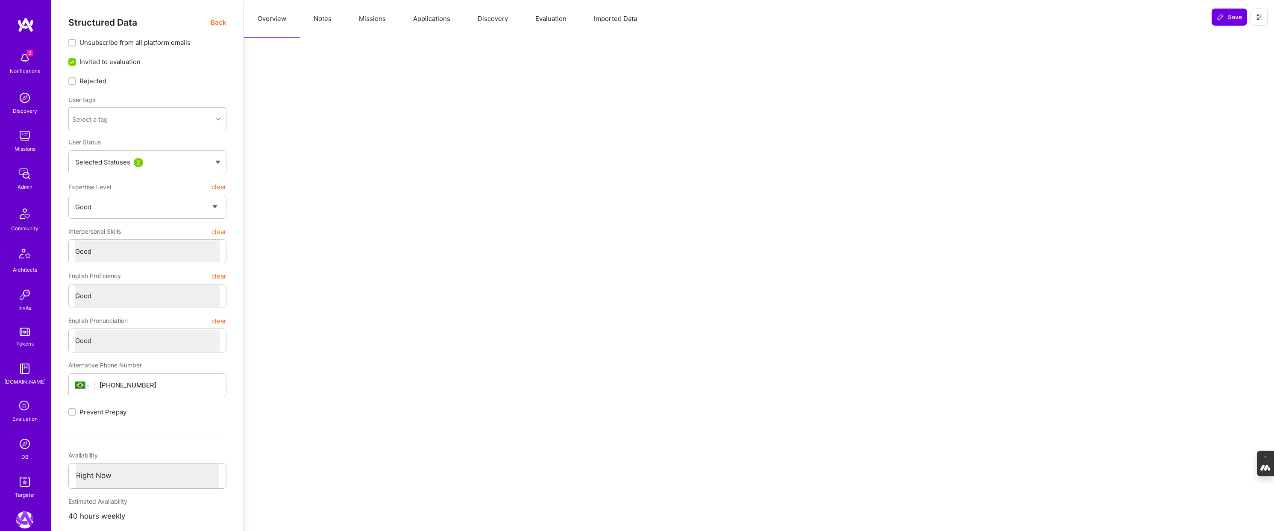
click at [217, 24] on span "Back" at bounding box center [219, 22] width 16 height 11
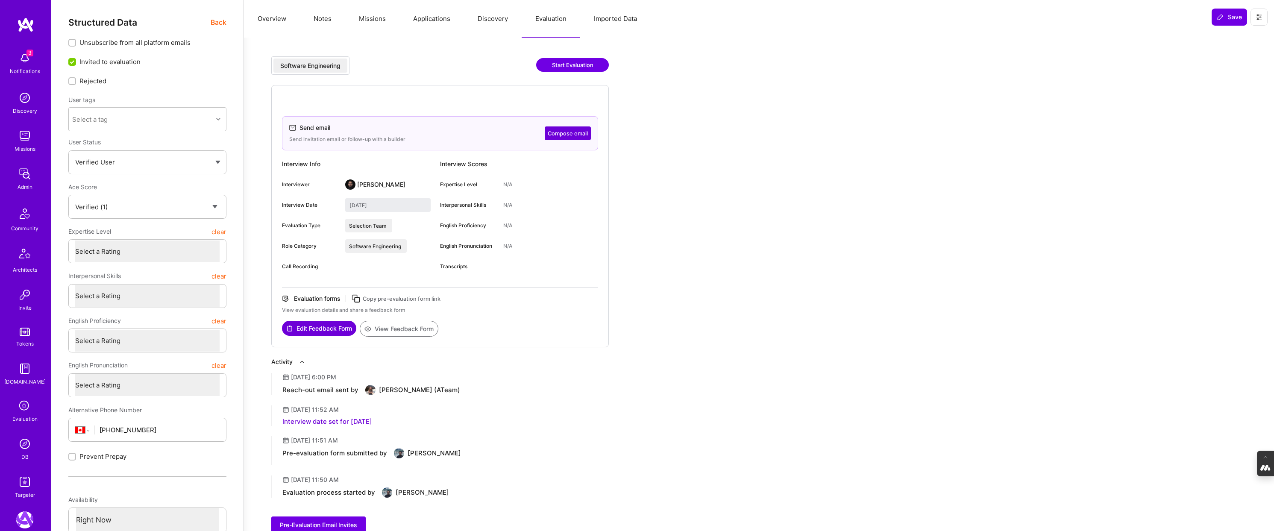
select select "Verified"
select select "CA"
select select "Right Now"
click at [23, 451] on img at bounding box center [24, 443] width 17 height 17
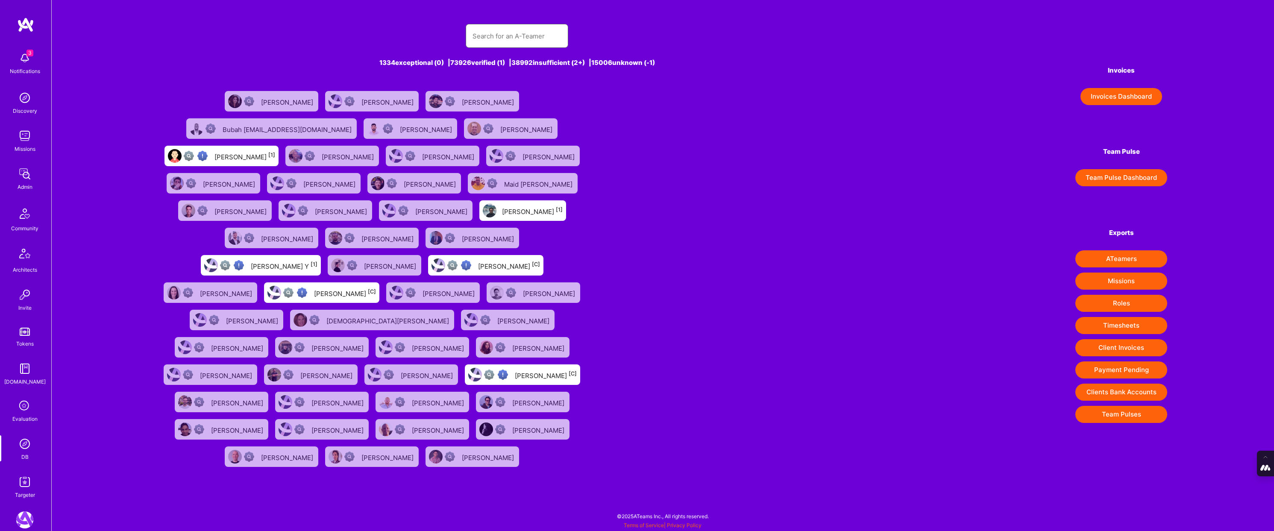
click at [510, 37] on input "text" at bounding box center [517, 36] width 89 height 22
paste input "[PERSON_NAME]"
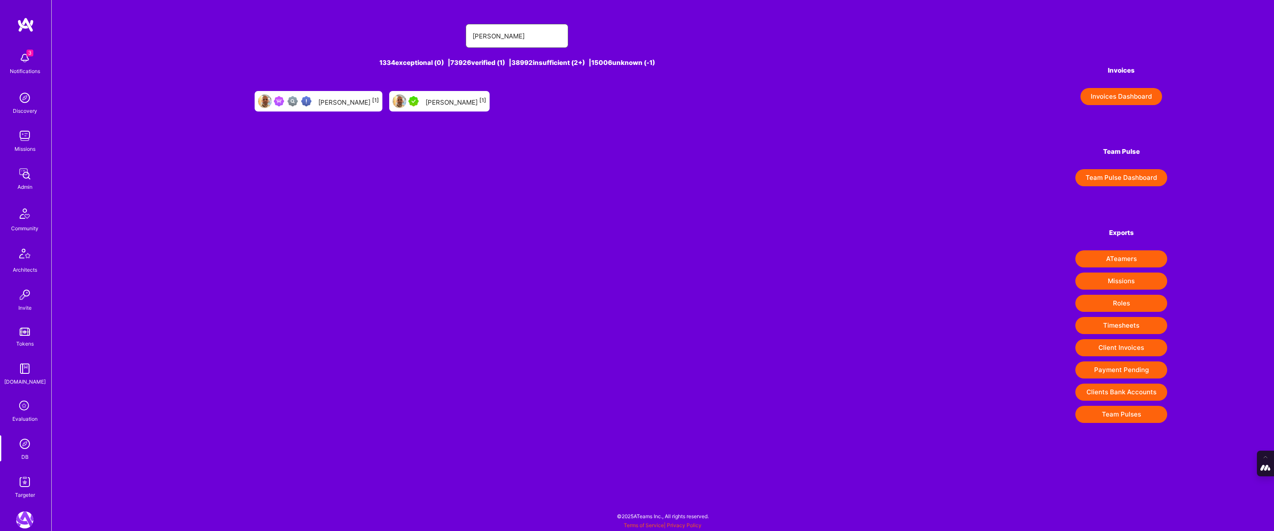
type input "[PERSON_NAME]"
click at [342, 100] on div "[PERSON_NAME] [1]" at bounding box center [348, 101] width 61 height 11
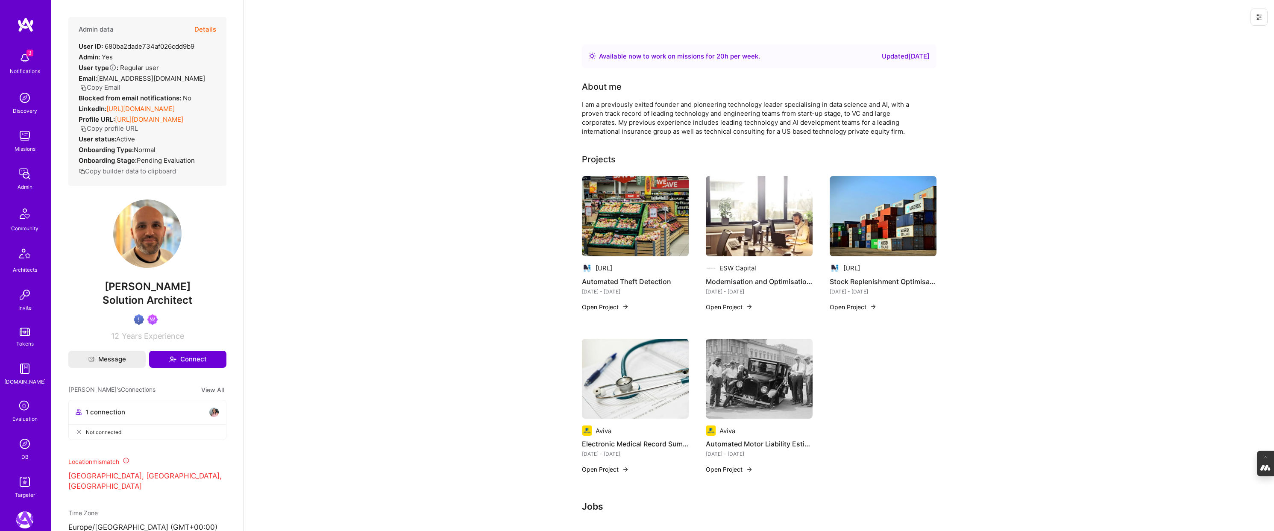
click at [200, 29] on button "Details" at bounding box center [205, 29] width 22 height 25
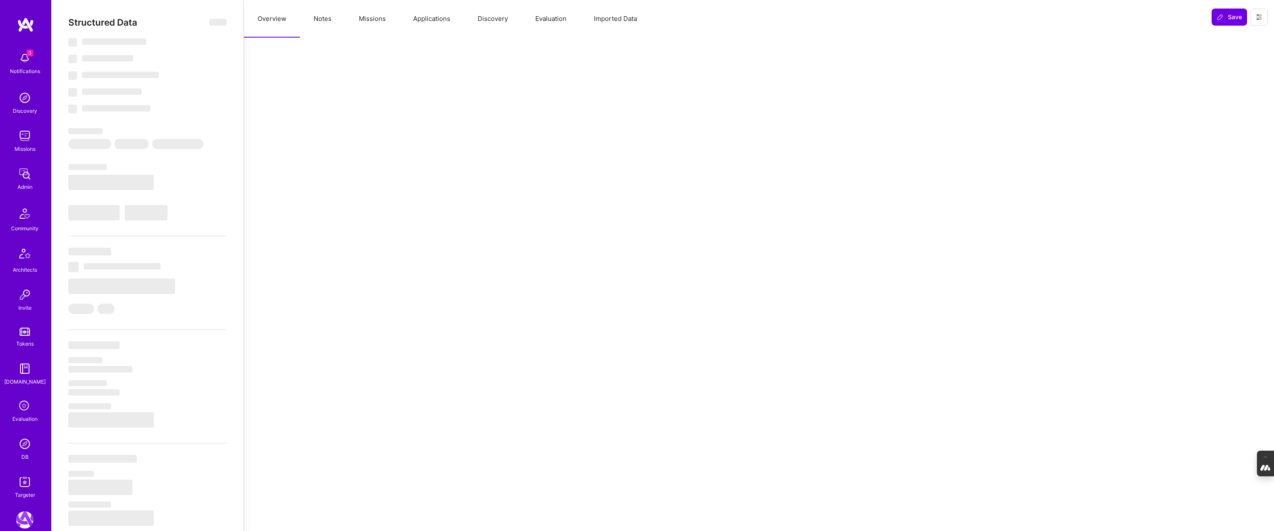
type textarea "x"
select select "Right Now"
select select "Verified"
select select "GB"
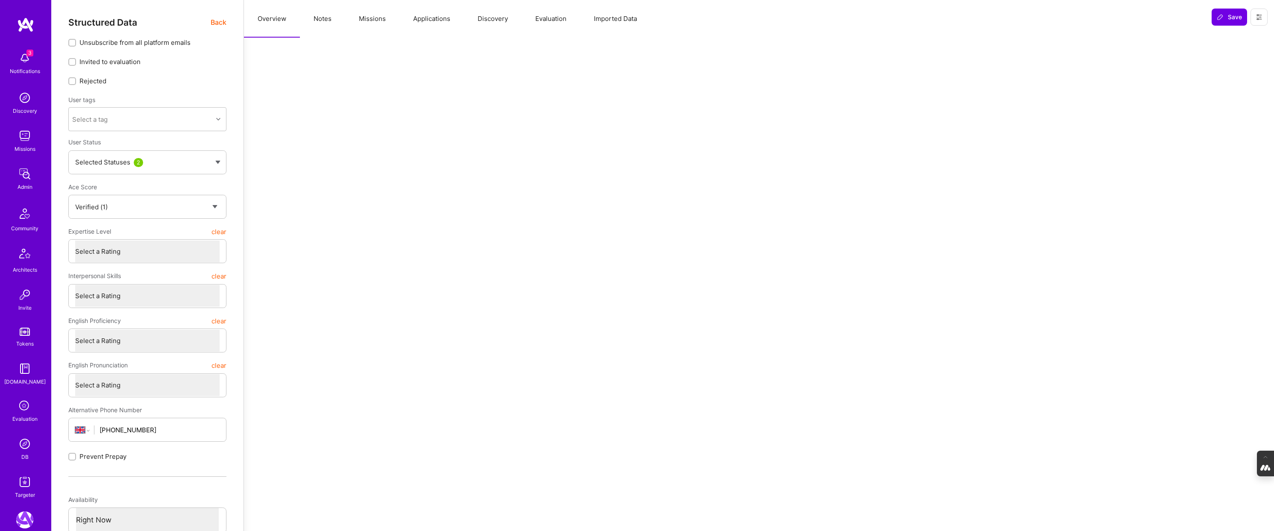
click at [430, 18] on button "Applications" at bounding box center [432, 19] width 65 height 38
click at [361, 22] on button "Missions" at bounding box center [372, 19] width 54 height 38
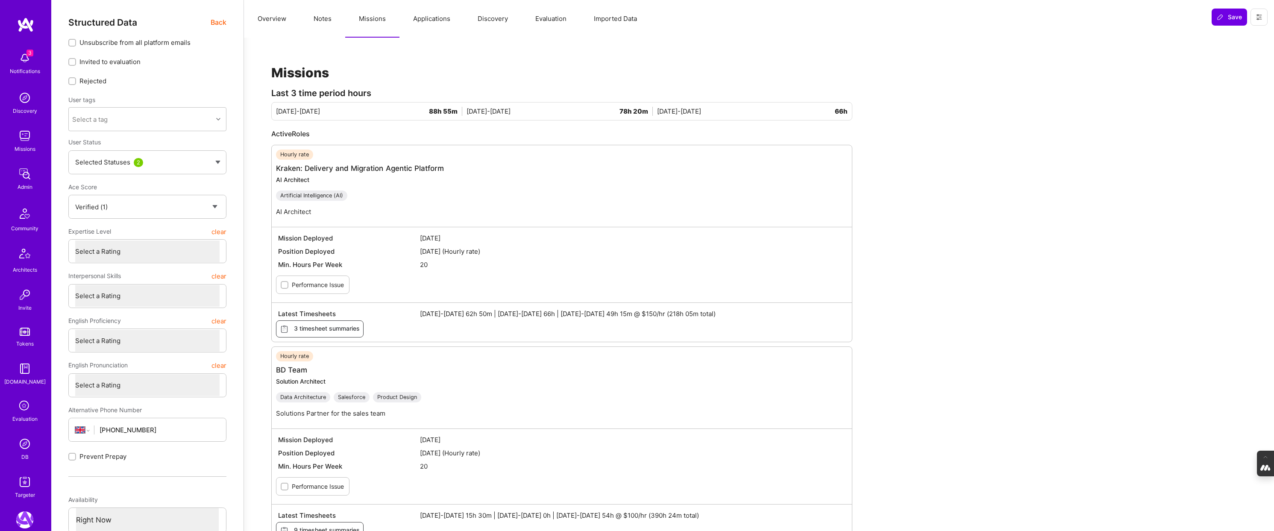
click at [226, 24] on span "Back" at bounding box center [219, 22] width 16 height 11
click at [212, 23] on span "Back" at bounding box center [219, 22] width 16 height 11
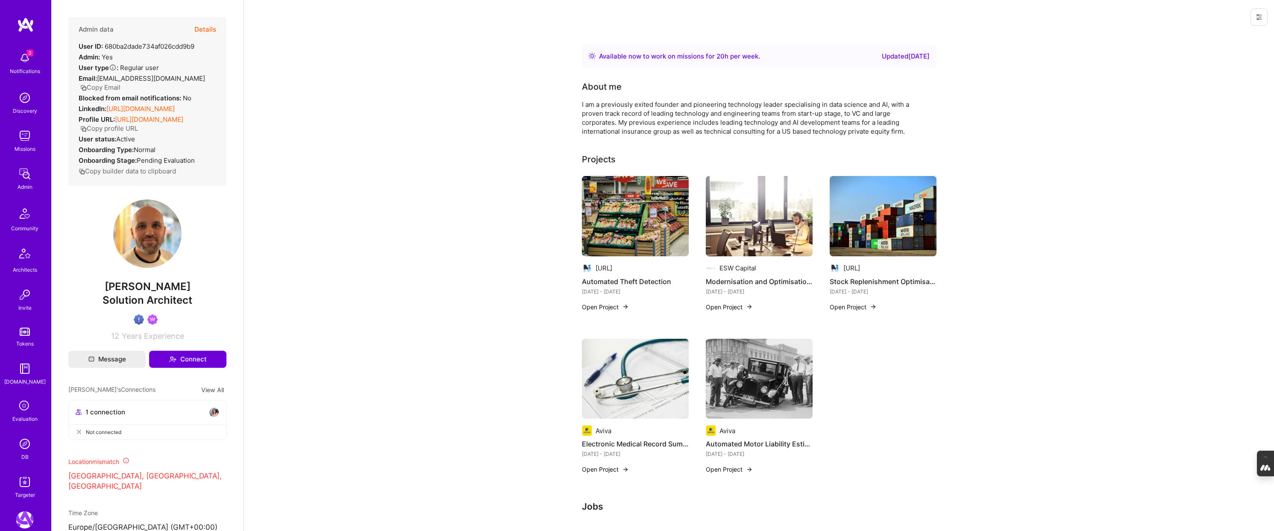
click at [120, 83] on button "Copy Email" at bounding box center [100, 87] width 40 height 9
click at [209, 30] on button "Details" at bounding box center [205, 29] width 22 height 25
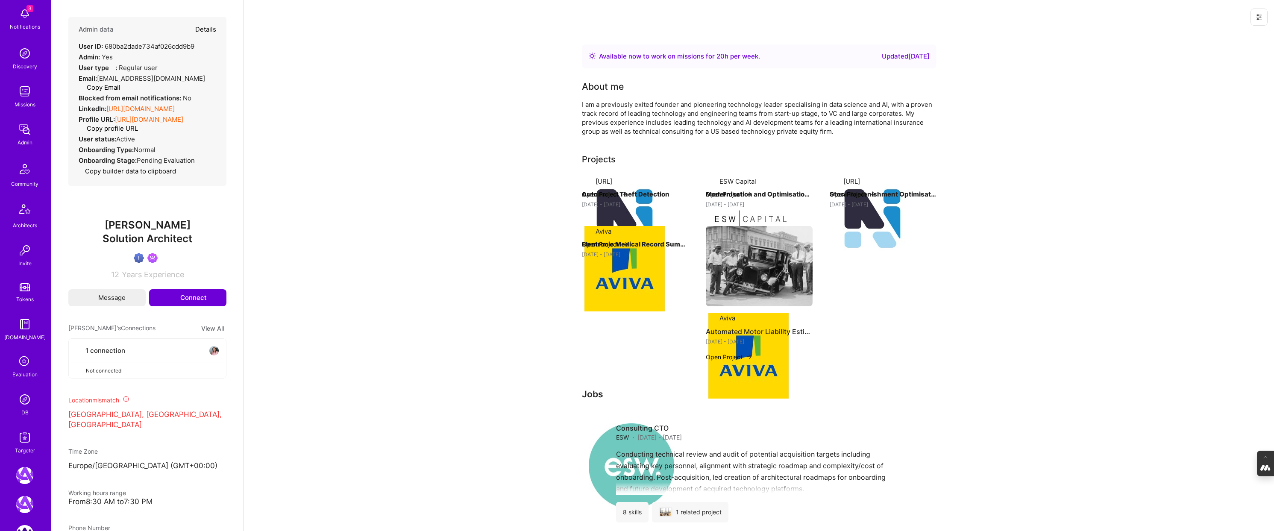
type textarea "x"
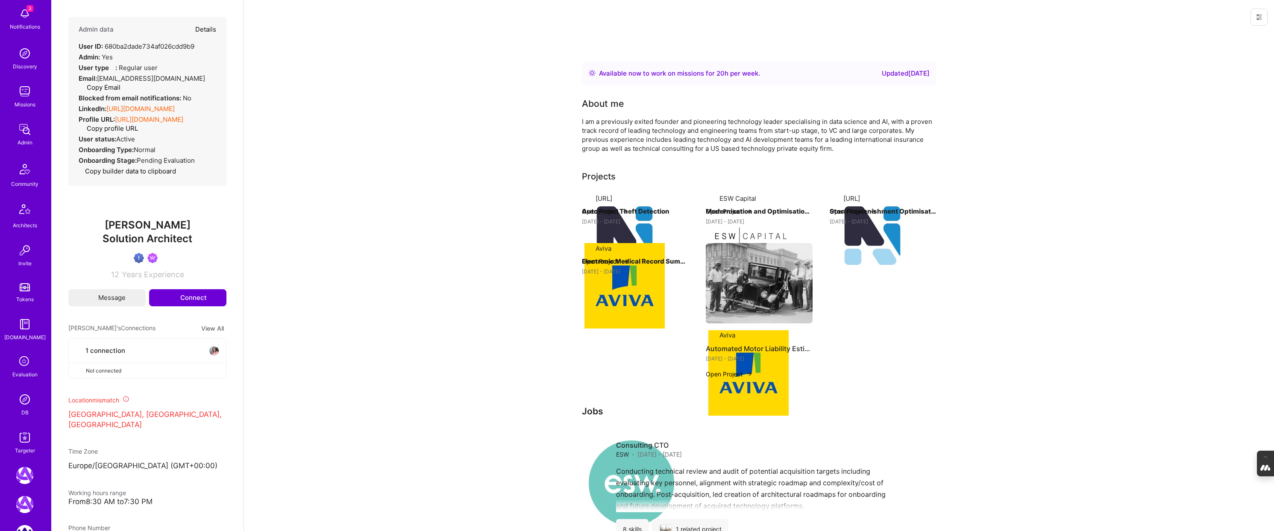
select select "Verified"
select select "GB"
select select "Right Now"
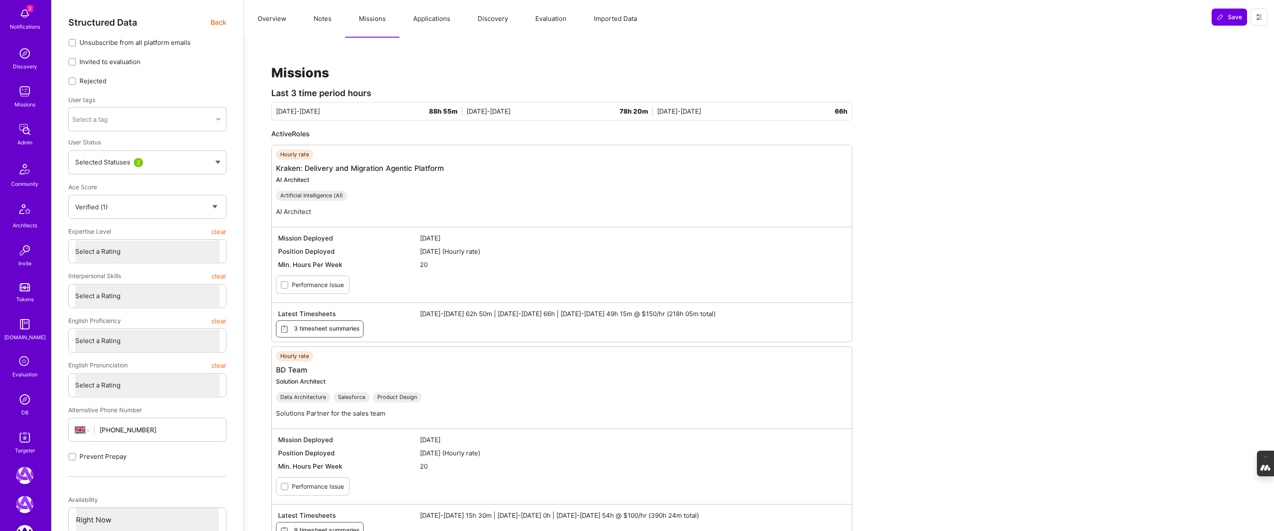
click at [549, 17] on button "Evaluation" at bounding box center [551, 19] width 59 height 38
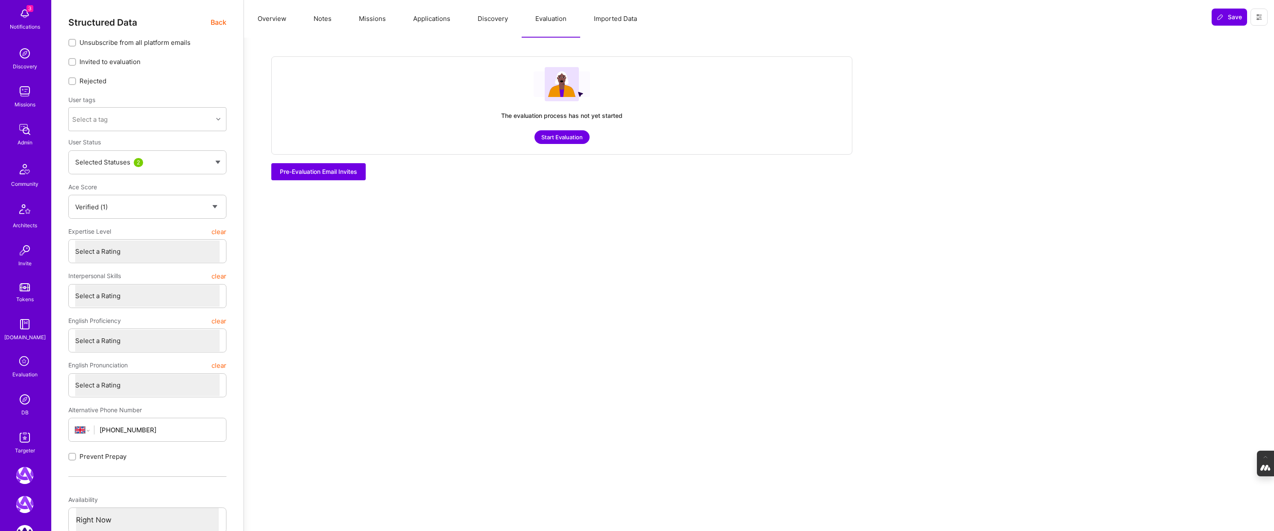
click at [428, 19] on button "Applications" at bounding box center [432, 19] width 65 height 38
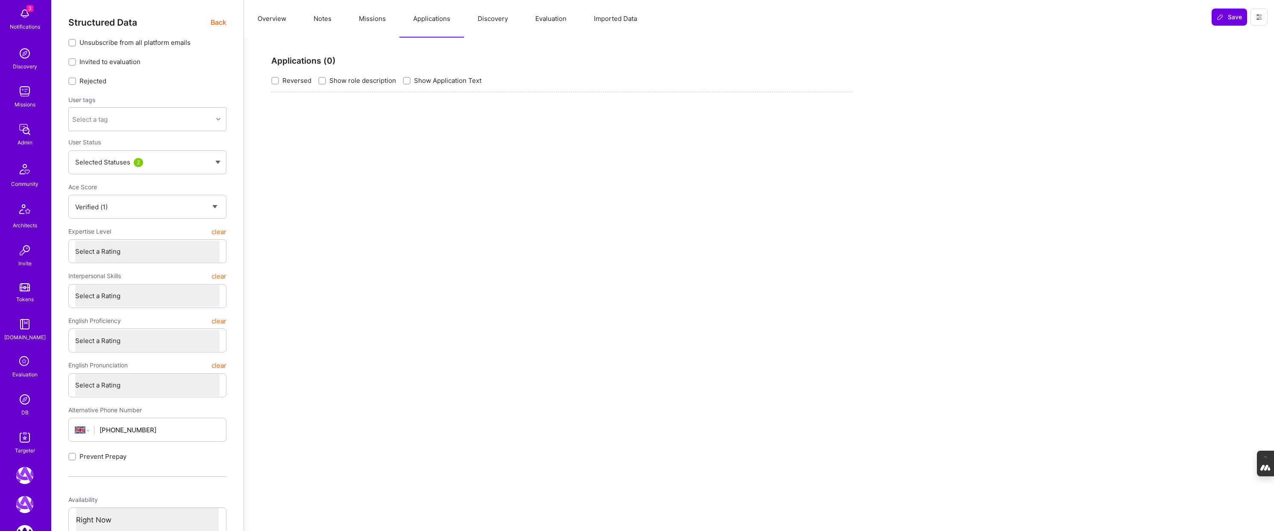
click at [357, 20] on button "Missions" at bounding box center [372, 19] width 54 height 38
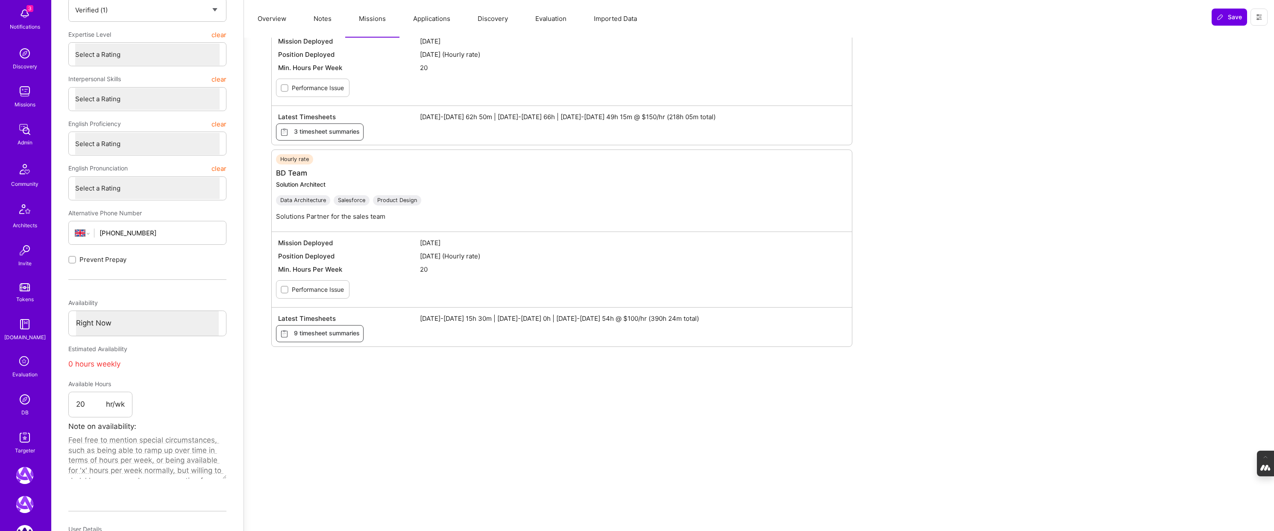
scroll to position [311, 0]
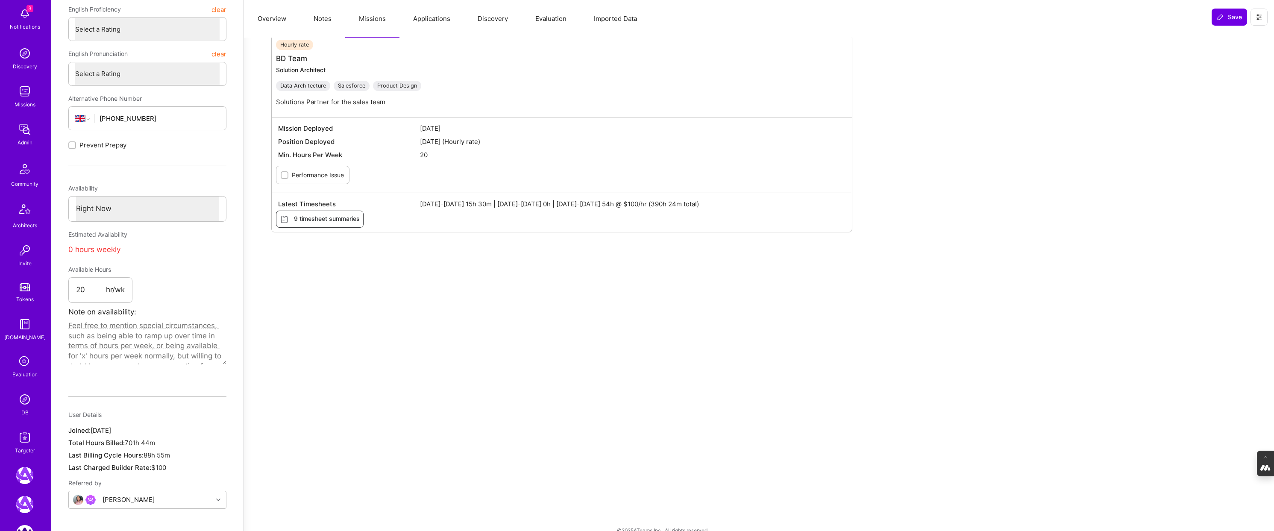
click at [24, 404] on img at bounding box center [24, 399] width 17 height 17
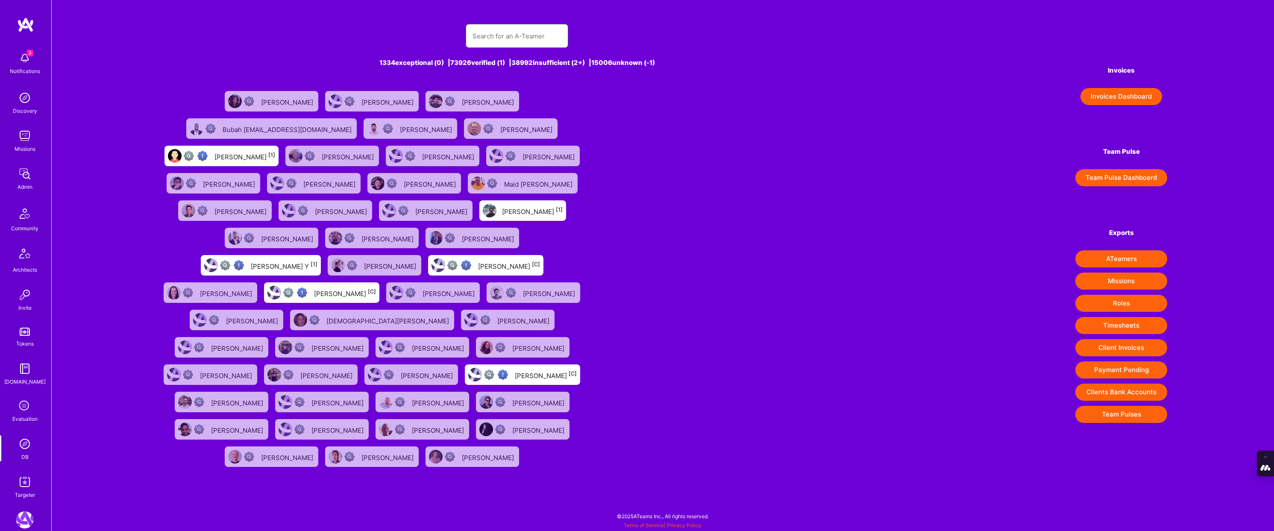
click at [481, 42] on input "text" at bounding box center [517, 36] width 89 height 22
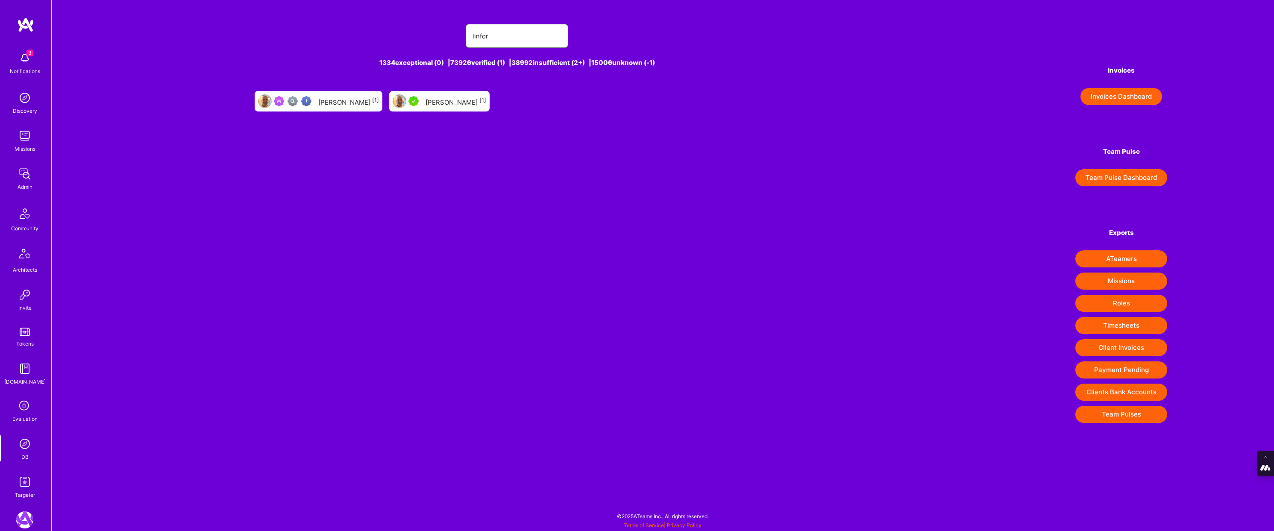
type input "[PERSON_NAME]"
click at [437, 107] on div "[PERSON_NAME] [1]" at bounding box center [439, 101] width 100 height 21
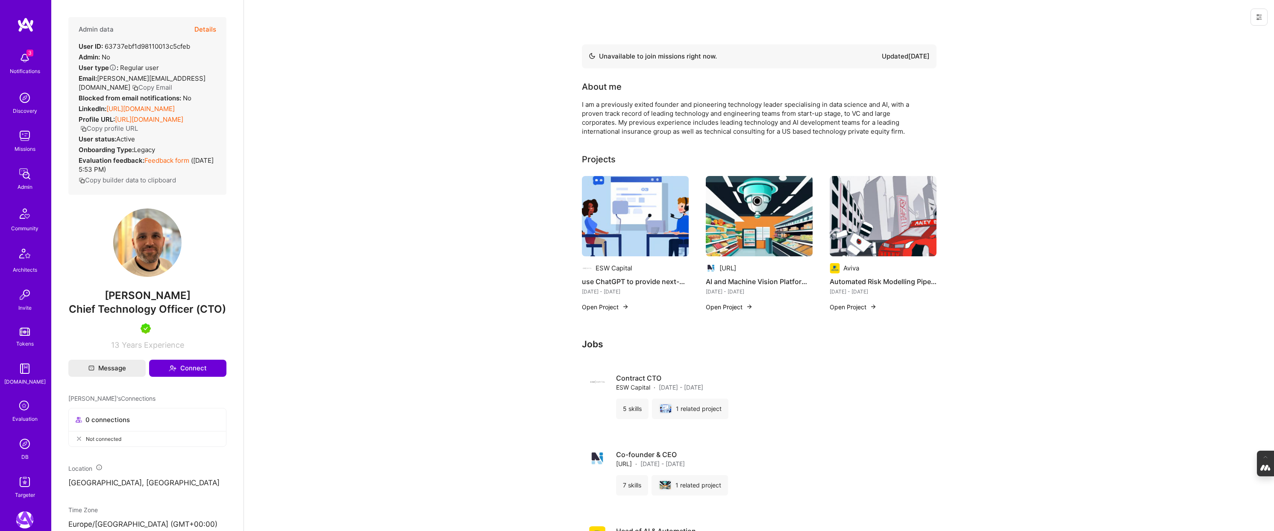
click at [207, 28] on button "Details" at bounding box center [205, 29] width 22 height 25
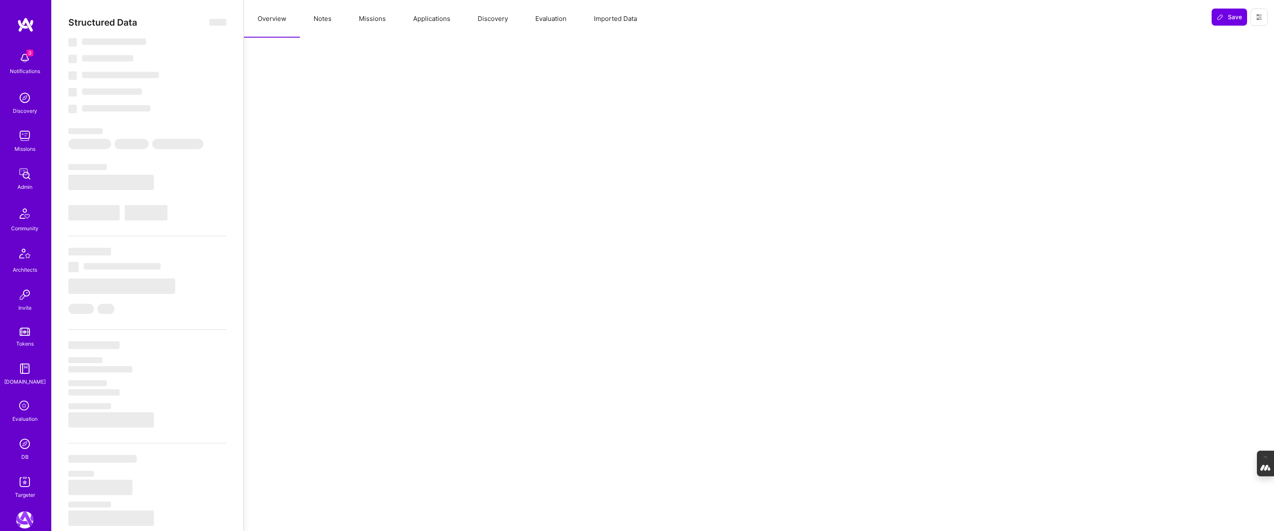
type textarea "x"
select select "Not Available"
select select "3 Months"
select select "5"
select select "7"
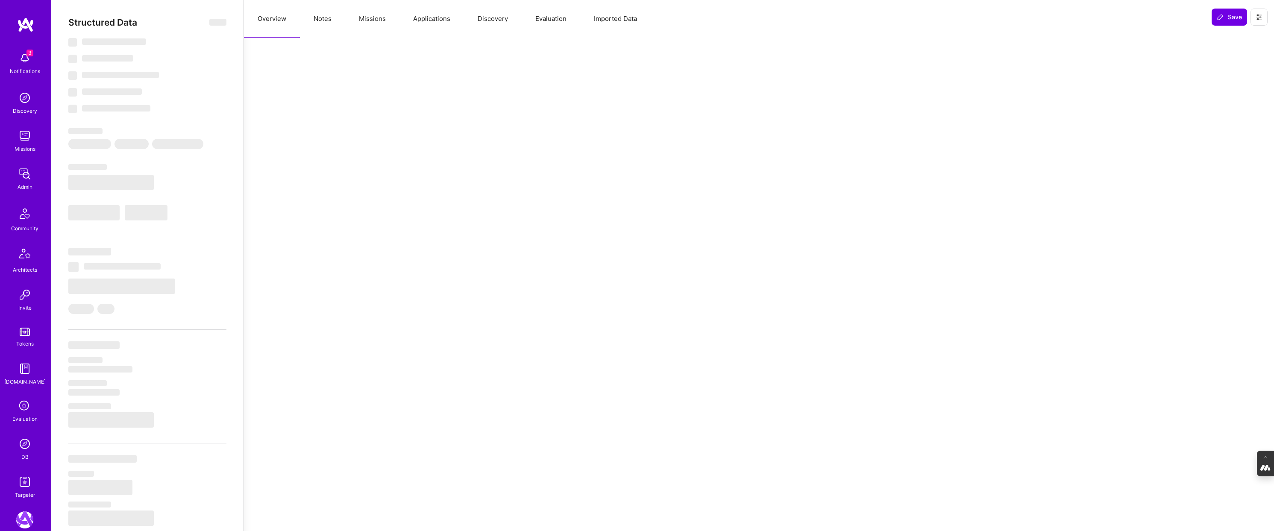
select select "7"
select select "GB"
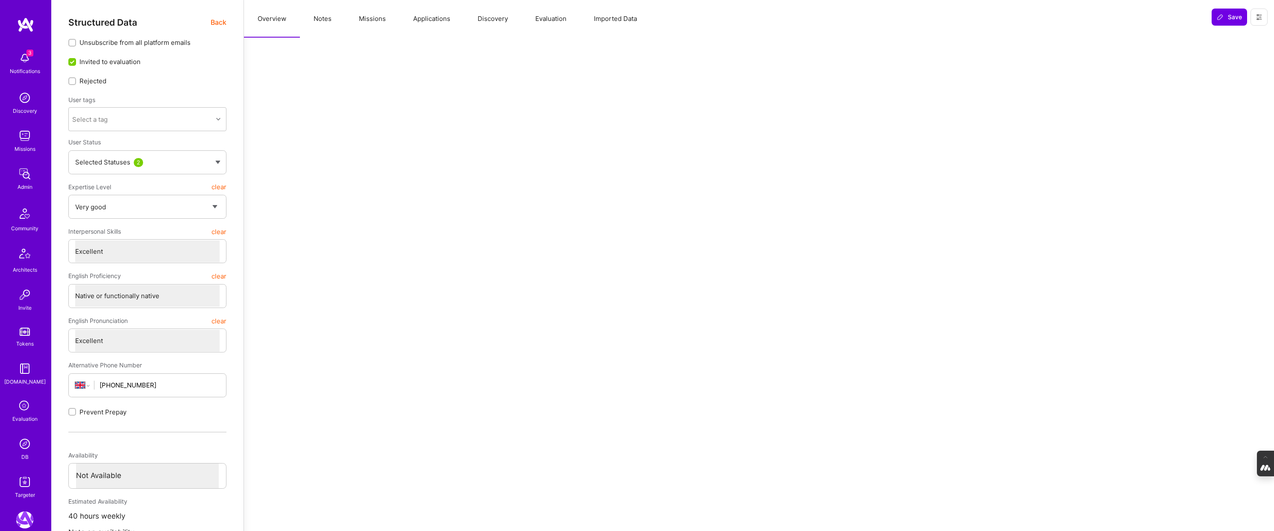
click at [544, 19] on button "Evaluation" at bounding box center [551, 19] width 59 height 38
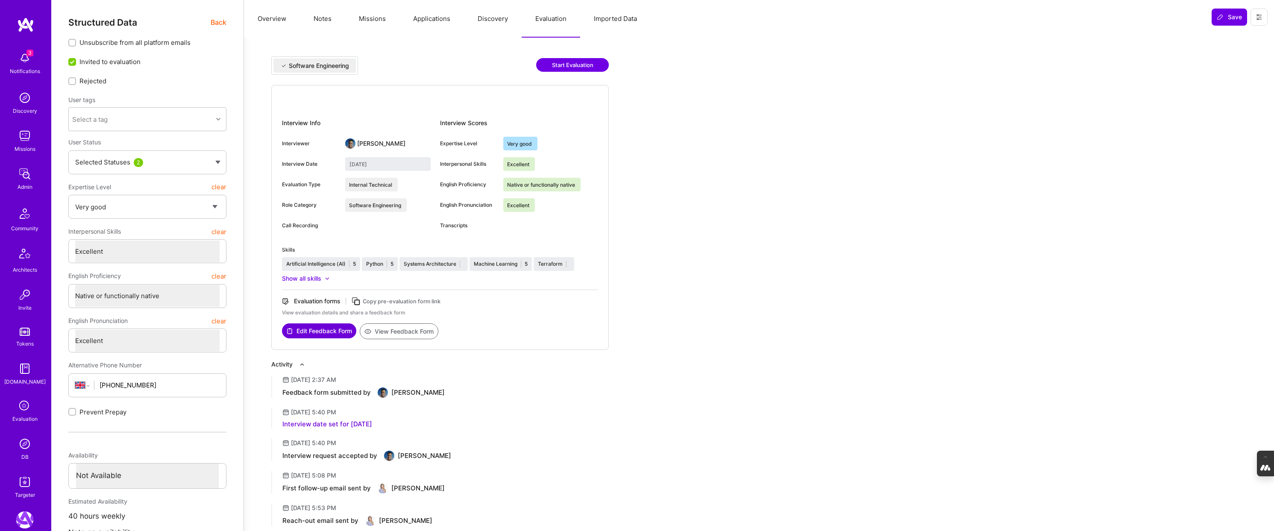
click at [488, 15] on button "Discovery" at bounding box center [493, 19] width 58 height 38
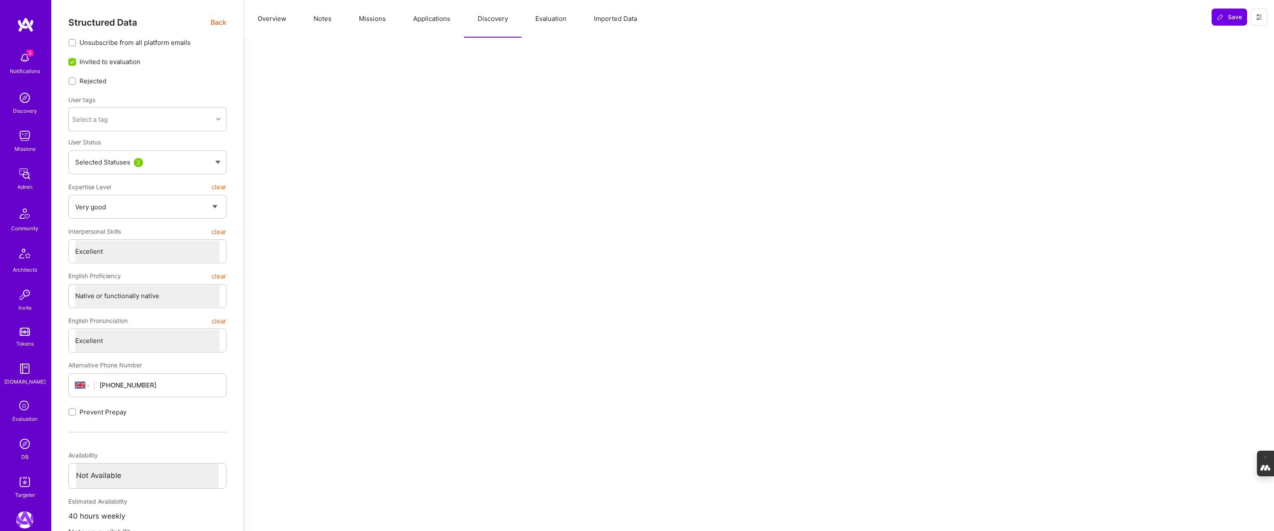
click at [432, 15] on button "Applications" at bounding box center [432, 19] width 65 height 38
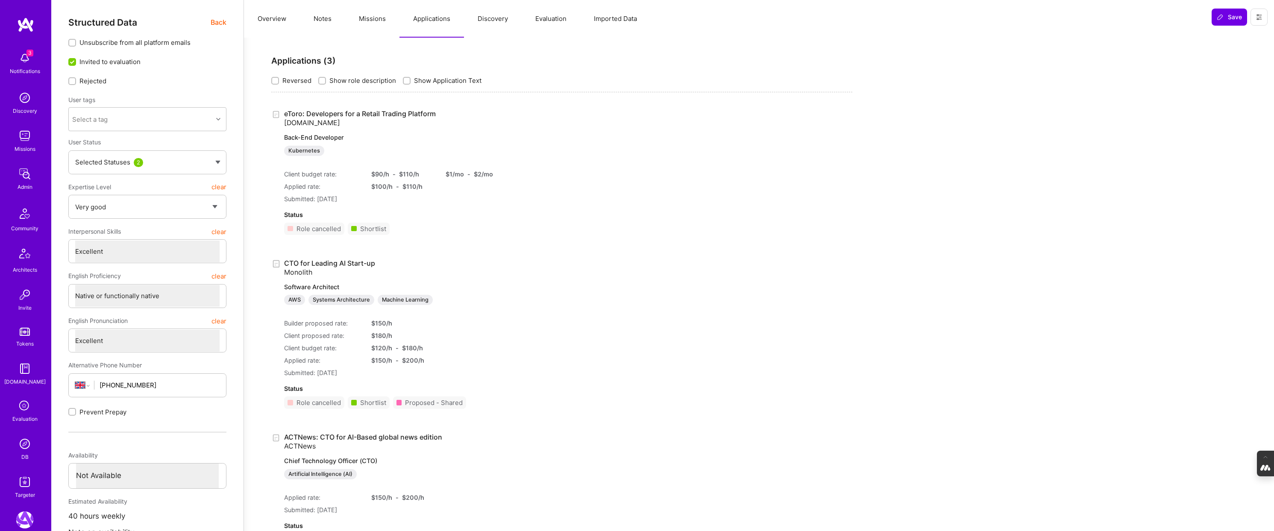
click at [367, 23] on button "Missions" at bounding box center [372, 19] width 54 height 38
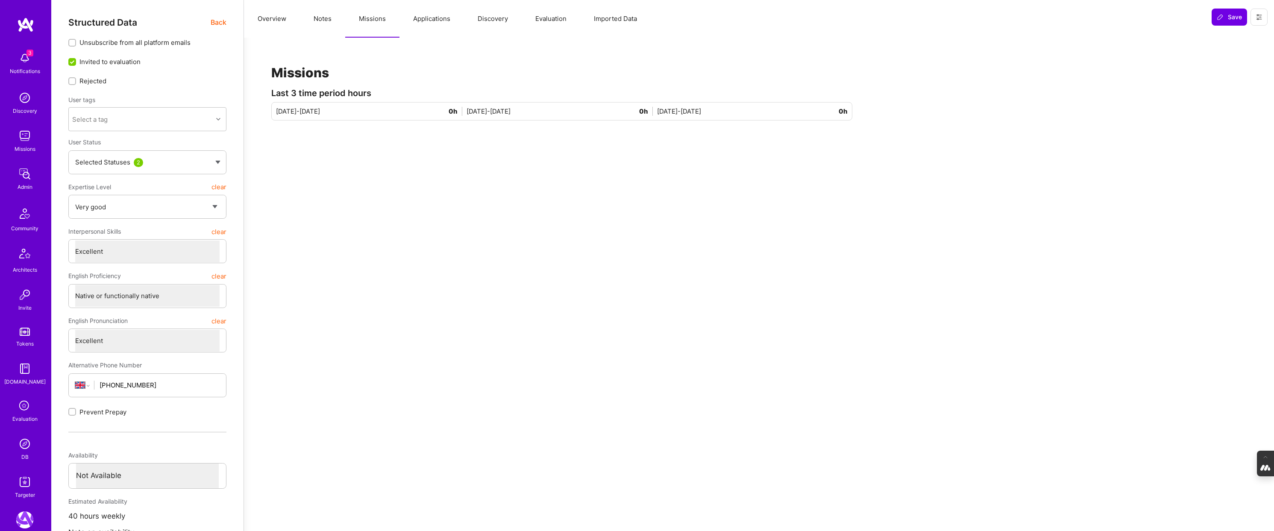
click at [327, 15] on button "Notes" at bounding box center [322, 19] width 45 height 38
type textarea "x"
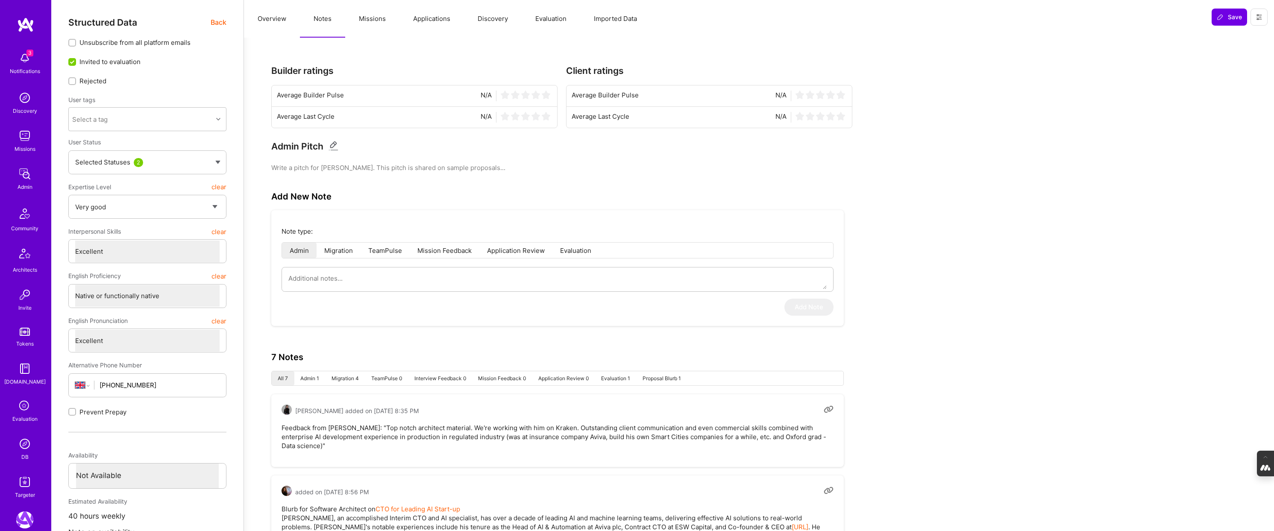
click at [266, 18] on button "Overview" at bounding box center [272, 19] width 56 height 38
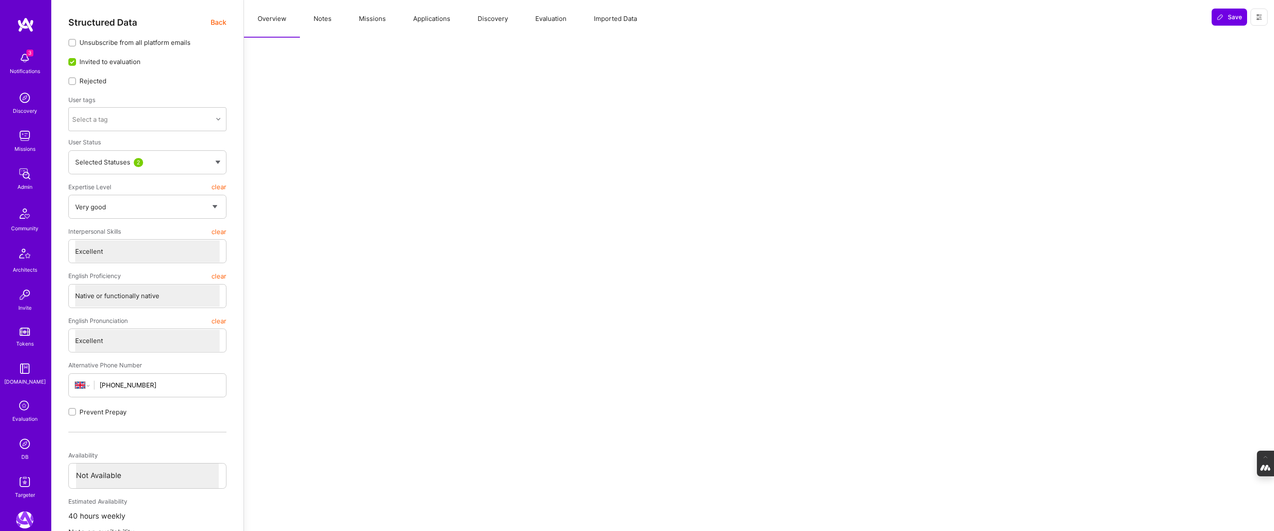
click at [215, 20] on span "Back" at bounding box center [219, 22] width 16 height 11
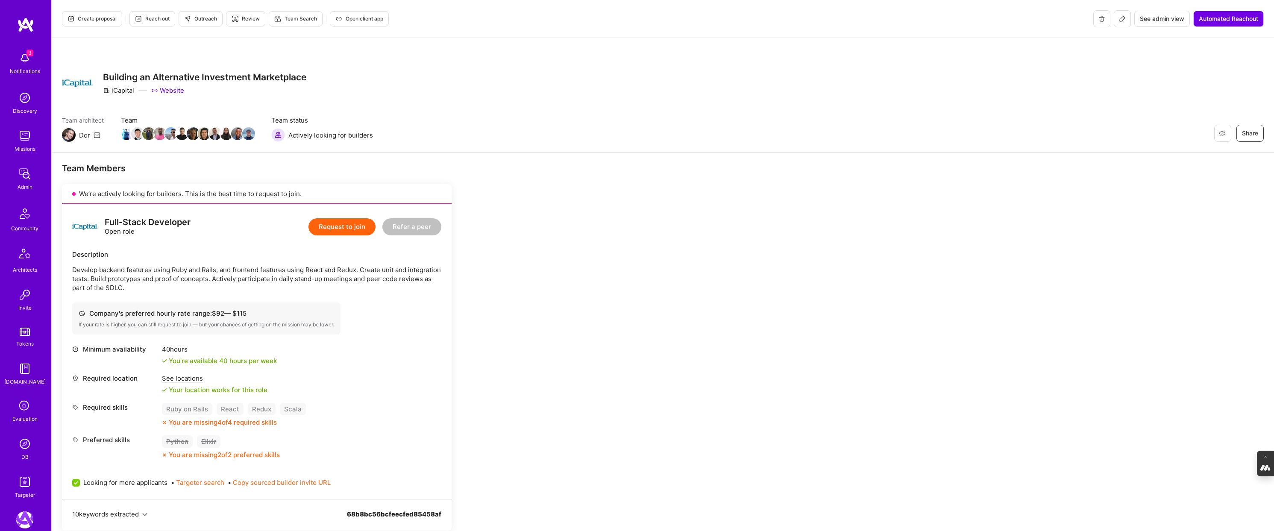
scroll to position [4, 0]
click at [23, 452] on div "DB" at bounding box center [24, 453] width 7 height 9
